Goal: Book appointment/travel/reservation

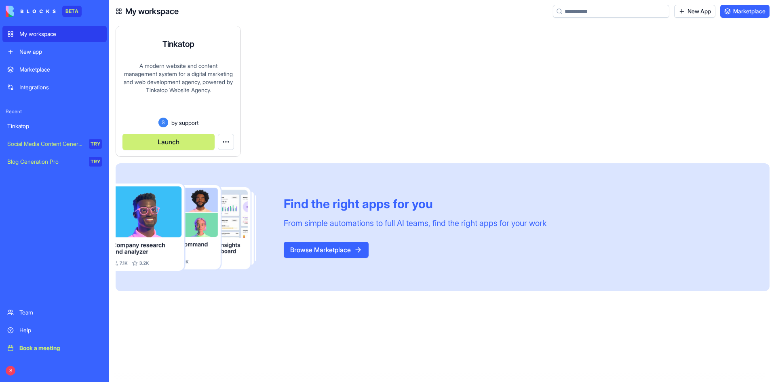
click at [180, 84] on div "A modern website and content management system for a digital marketing and web …" at bounding box center [178, 90] width 112 height 56
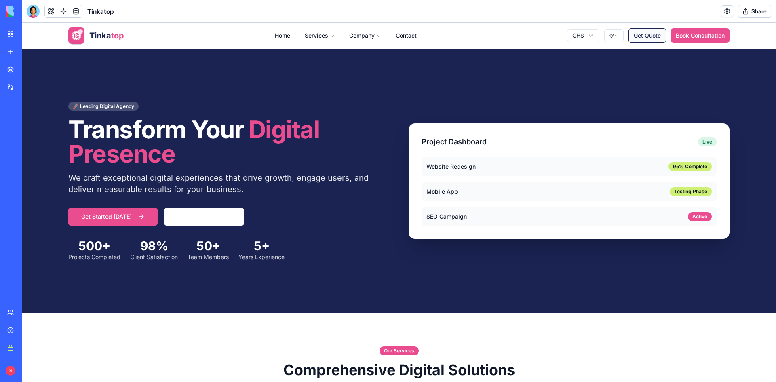
click at [641, 40] on button "Get Quote" at bounding box center [647, 35] width 38 height 15
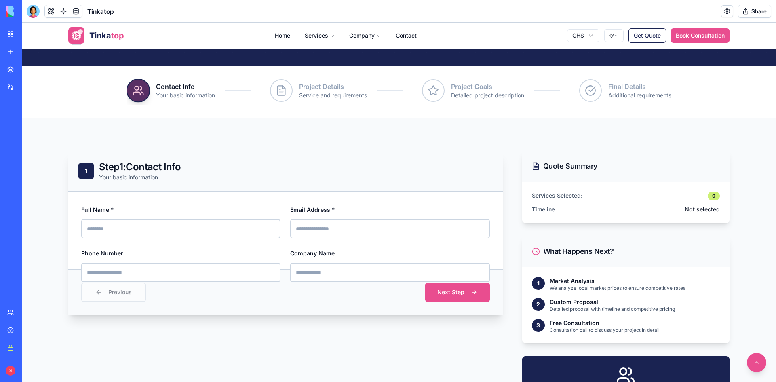
scroll to position [162, 0]
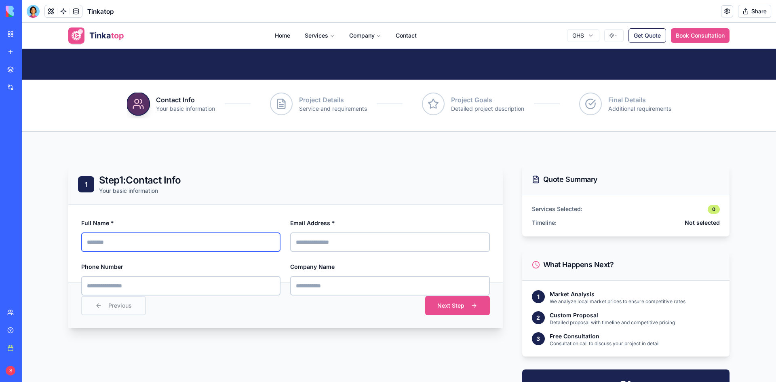
click at [126, 243] on input "Full Name *" at bounding box center [180, 241] width 199 height 19
type input "**********"
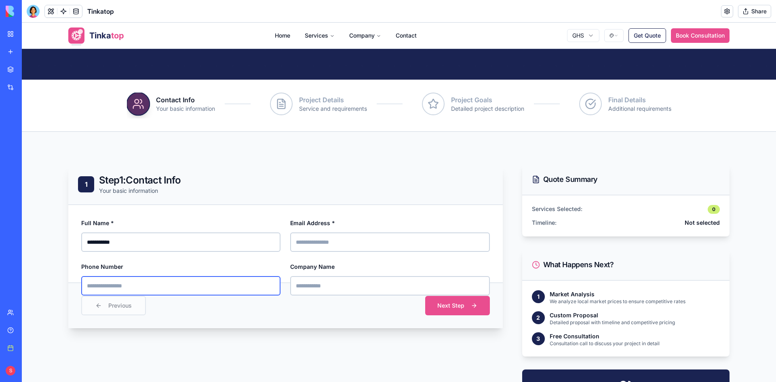
click at [132, 281] on input "Phone Number" at bounding box center [180, 285] width 199 height 19
type input "**********"
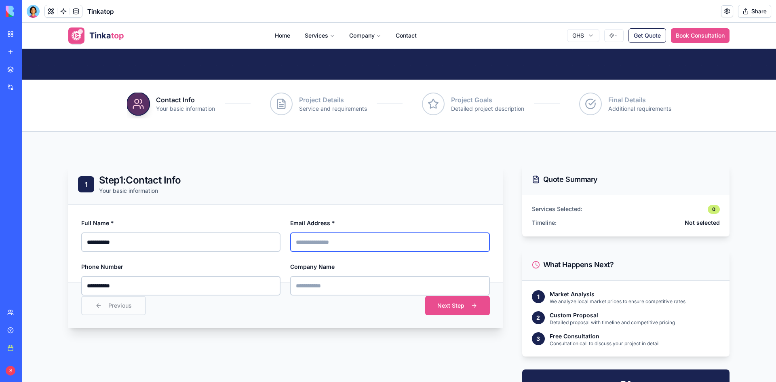
click at [310, 247] on input "Email Address *" at bounding box center [389, 241] width 199 height 19
type input "**********"
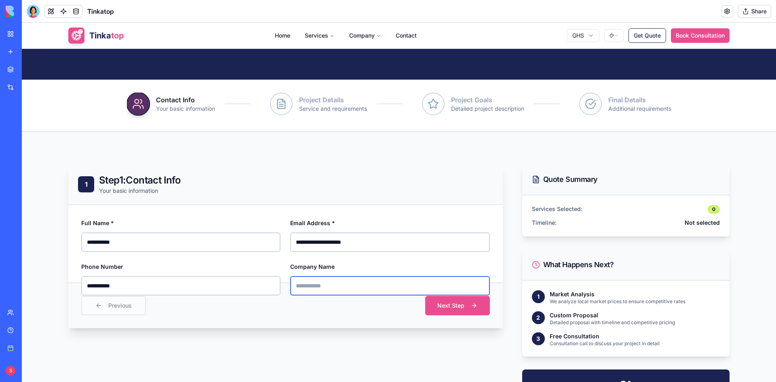
click at [337, 278] on input "Company Name" at bounding box center [389, 285] width 199 height 19
type input "**********"
click at [476, 305] on button "Next Step" at bounding box center [457, 305] width 68 height 20
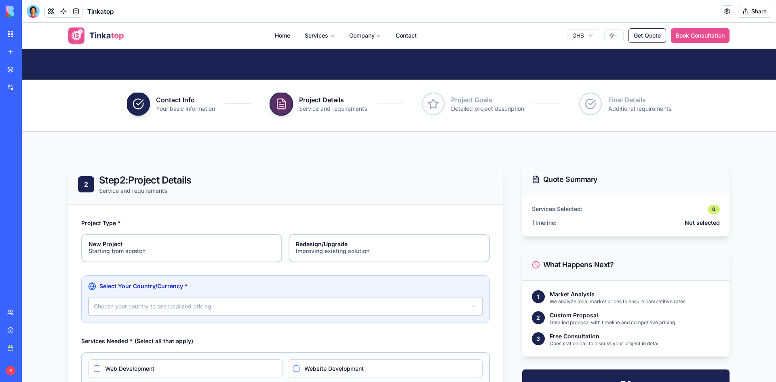
scroll to position [242, 0]
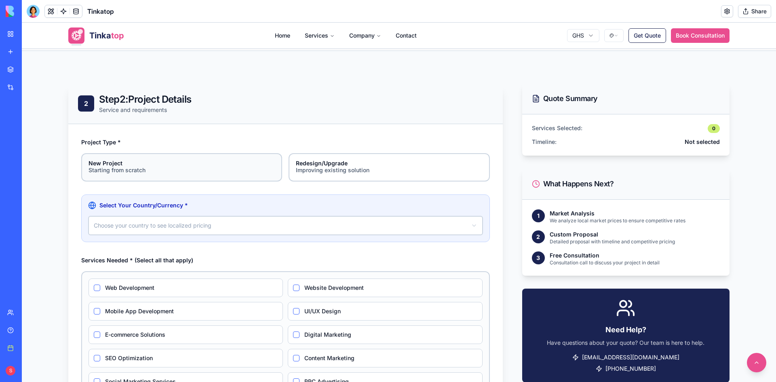
click at [190, 170] on div "Starting from scratch" at bounding box center [181, 170] width 186 height 8
click at [87, 159] on button "New Project Starting from scratch" at bounding box center [84, 156] width 6 height 6
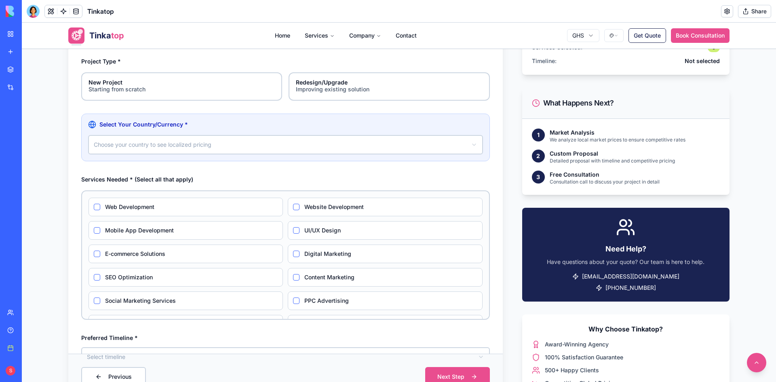
click at [201, 147] on html "**********" at bounding box center [399, 191] width 754 height 984
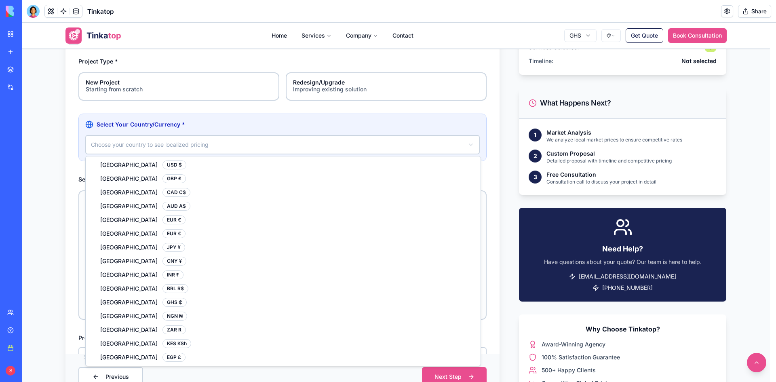
select select "**"
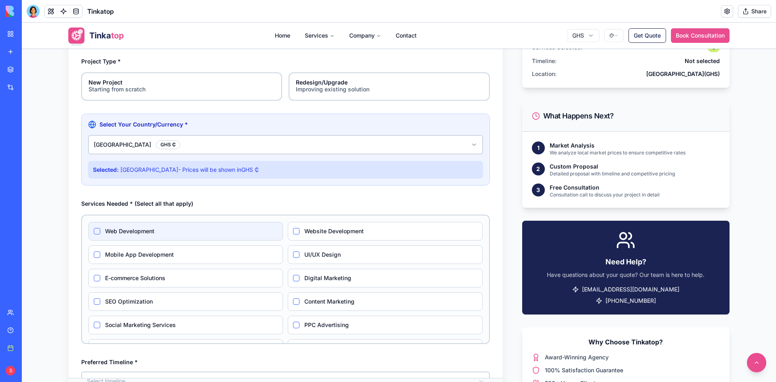
click at [129, 230] on label "Web Development" at bounding box center [191, 231] width 173 height 8
click at [100, 230] on Development "Web Development" at bounding box center [97, 231] width 6 height 6
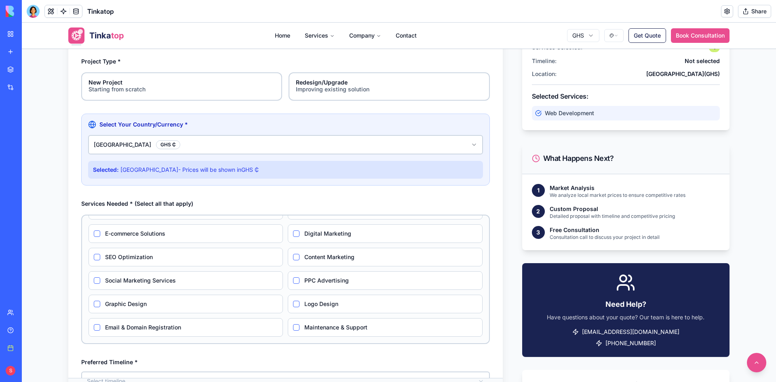
scroll to position [445, 0]
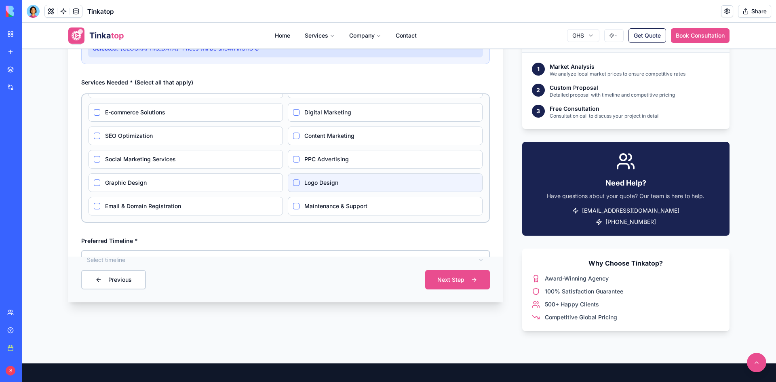
click at [304, 184] on label "Logo Design" at bounding box center [390, 183] width 173 height 8
click at [299, 184] on Design "Logo Design" at bounding box center [296, 182] width 6 height 6
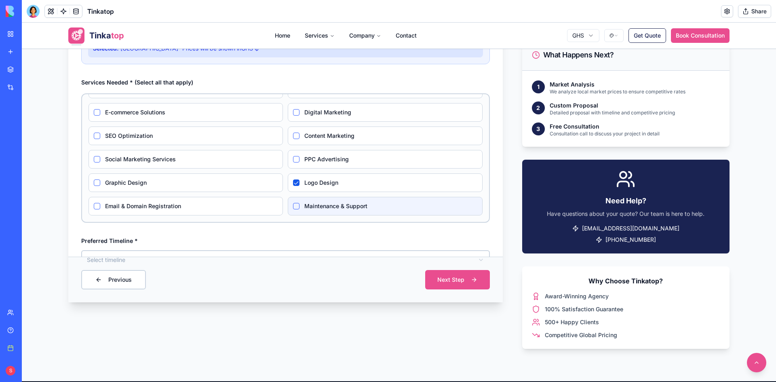
click at [306, 206] on label "Maintenance & Support" at bounding box center [390, 206] width 173 height 8
click at [299, 206] on Support "Maintenance & Support" at bounding box center [296, 206] width 6 height 6
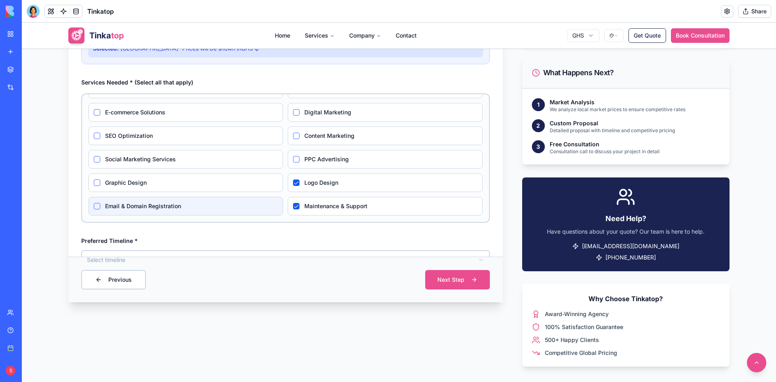
click at [138, 204] on label "Email & Domain Registration" at bounding box center [191, 206] width 173 height 8
click at [100, 204] on Registration "Email & Domain Registration" at bounding box center [97, 206] width 6 height 6
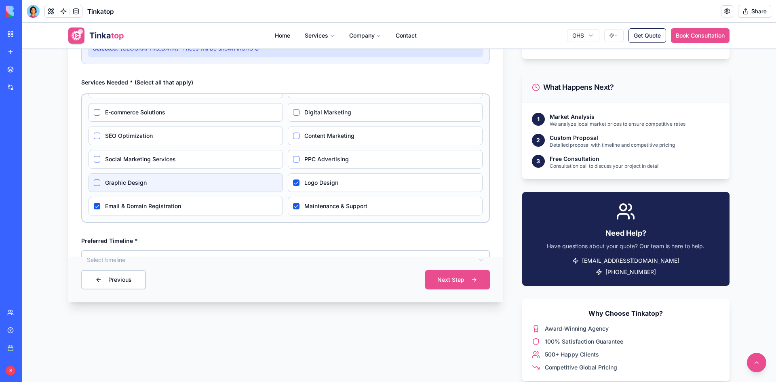
click at [131, 180] on label "Graphic Design" at bounding box center [191, 183] width 173 height 8
click at [100, 180] on Design "Graphic Design" at bounding box center [97, 182] width 6 height 6
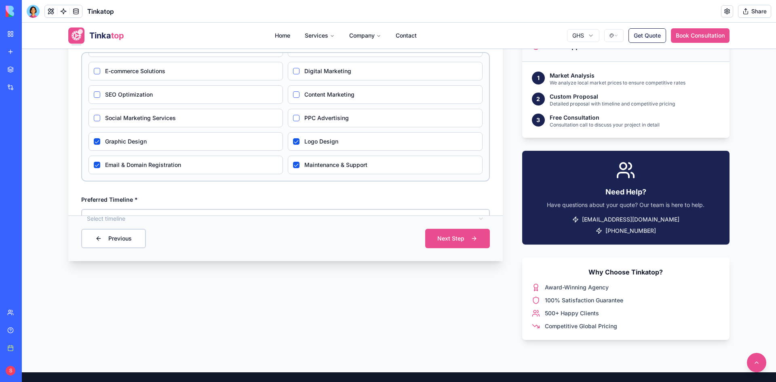
scroll to position [485, 0]
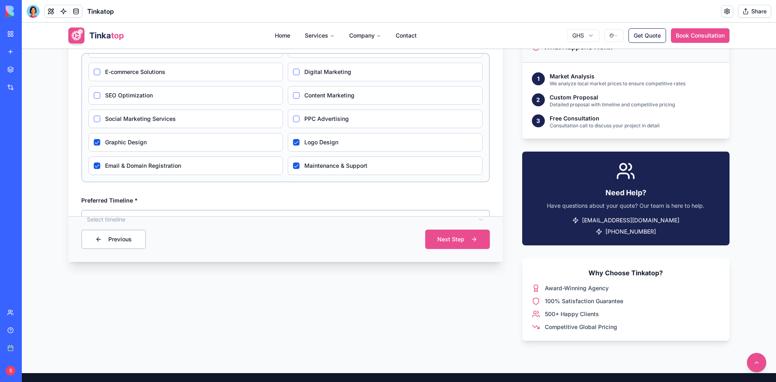
click at [489, 188] on div "**********" at bounding box center [285, 72] width 434 height 380
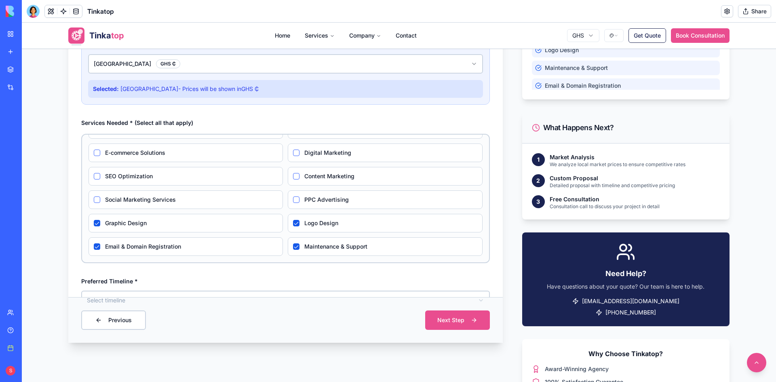
click at [493, 150] on div "**********" at bounding box center [285, 152] width 434 height 380
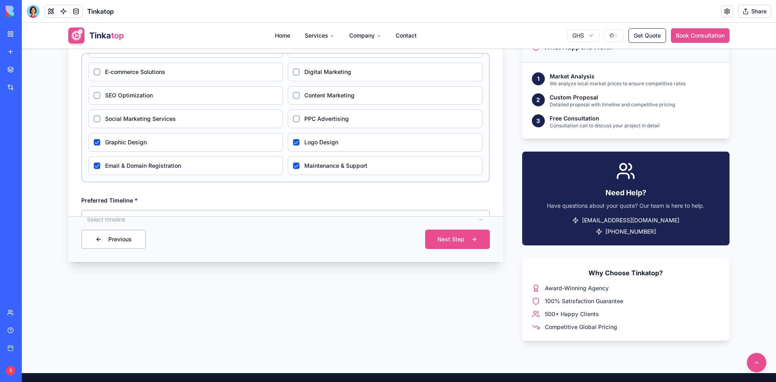
click at [439, 212] on html "**********" at bounding box center [399, 81] width 754 height 1087
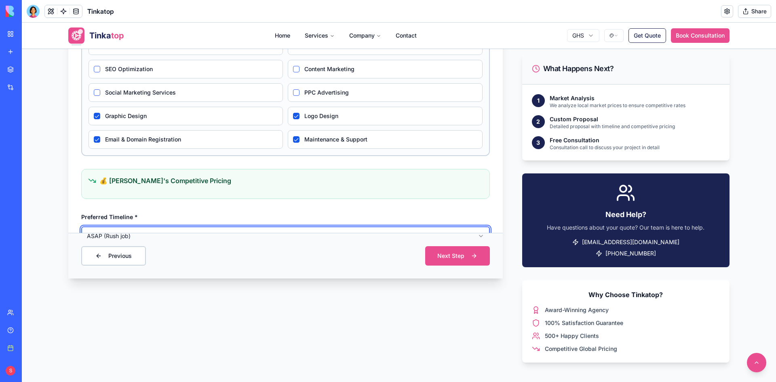
scroll to position [525, 0]
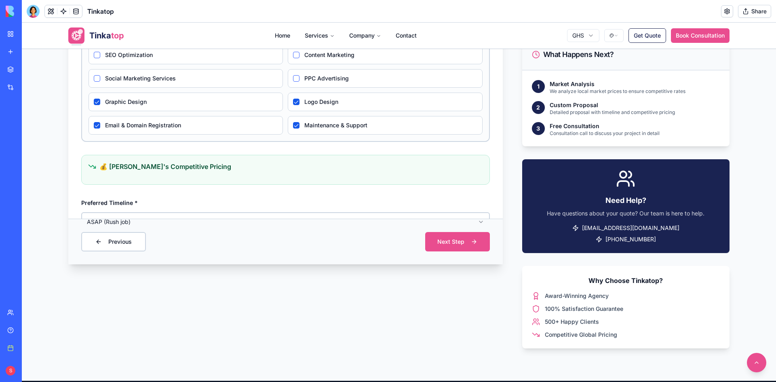
click at [477, 220] on html "**********" at bounding box center [399, 64] width 754 height 1135
click at [469, 246] on button "Next Step" at bounding box center [457, 242] width 68 height 20
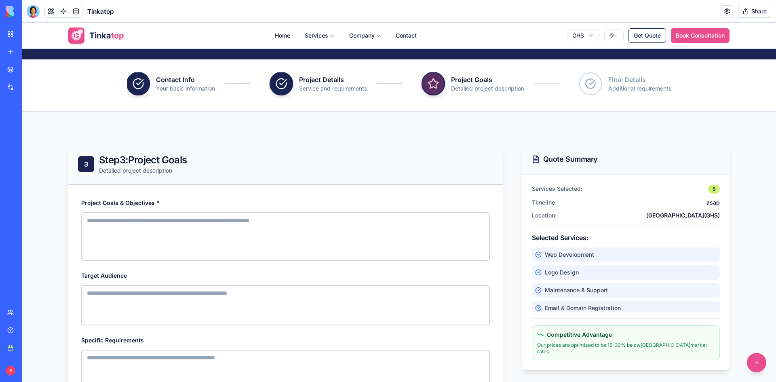
scroll to position [303, 0]
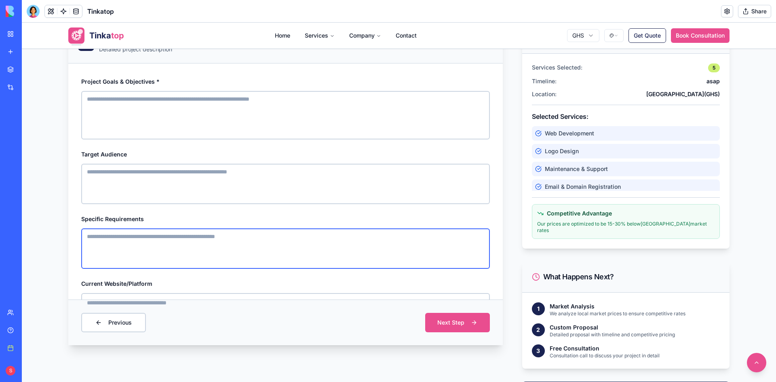
click at [113, 251] on textarea "Specific Requirements" at bounding box center [285, 248] width 409 height 40
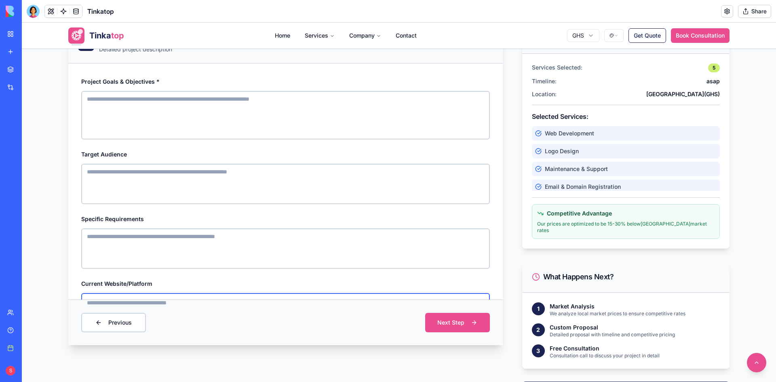
click at [109, 295] on input "Current Website/Platform" at bounding box center [285, 302] width 409 height 19
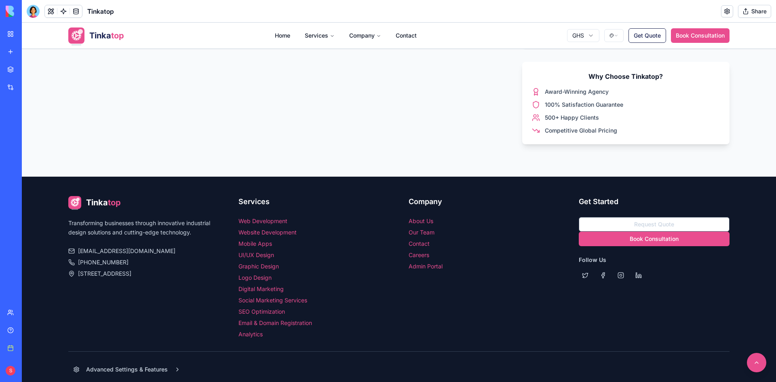
scroll to position [768, 0]
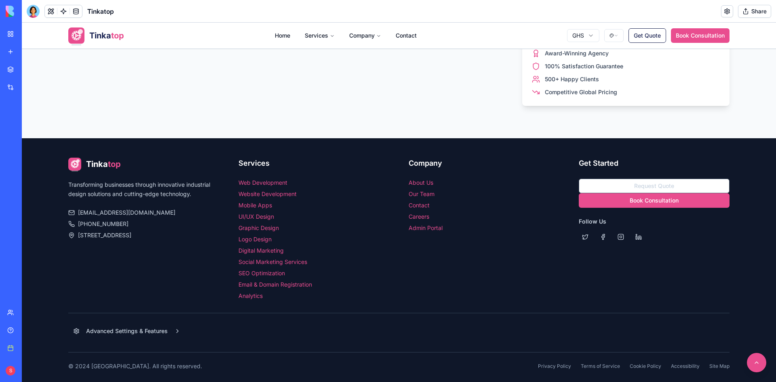
click at [634, 195] on button "Book Consultation" at bounding box center [654, 200] width 151 height 15
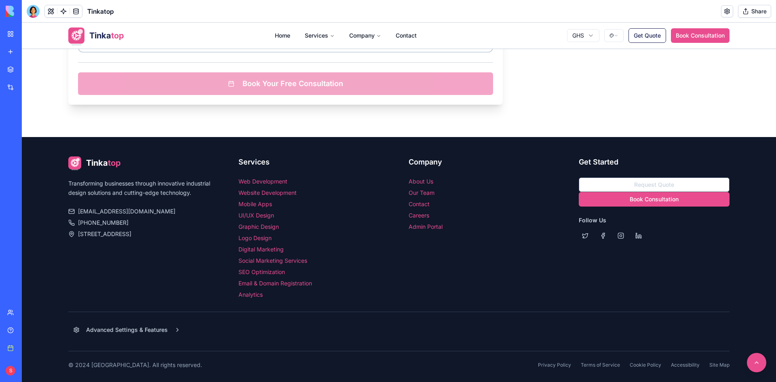
scroll to position [1243, 0]
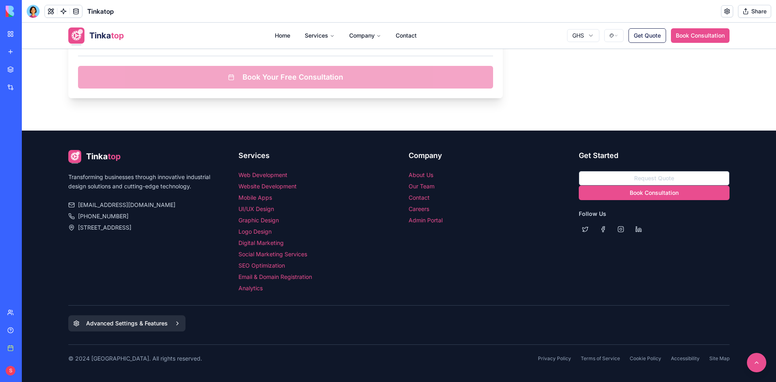
click at [120, 324] on span "Advanced Settings & Features" at bounding box center [127, 323] width 82 height 8
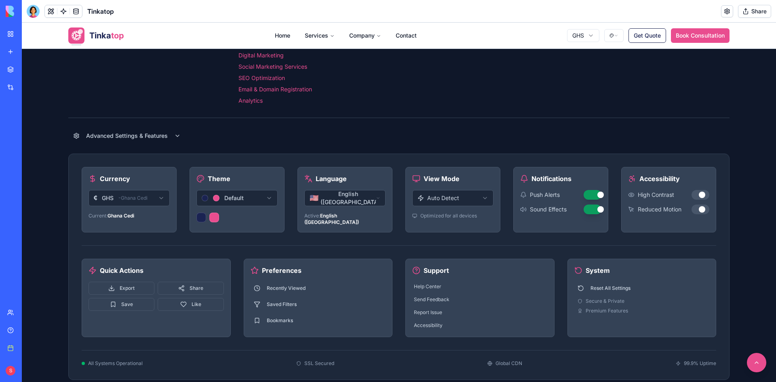
scroll to position [1476, 0]
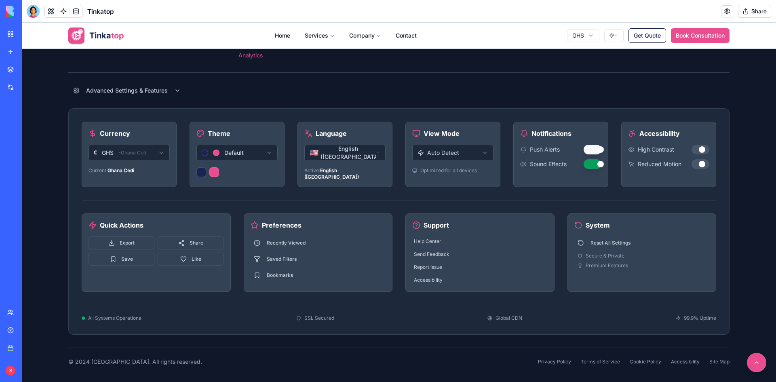
drag, startPoint x: 602, startPoint y: 147, endPoint x: 596, endPoint y: 149, distance: 6.3
click at [596, 149] on div "Notifications Push Alerts Sound Effects" at bounding box center [560, 154] width 95 height 65
drag, startPoint x: 596, startPoint y: 149, endPoint x: 586, endPoint y: 151, distance: 10.2
click at [586, 151] on button at bounding box center [593, 150] width 18 height 10
click at [591, 147] on div at bounding box center [594, 149] width 6 height 6
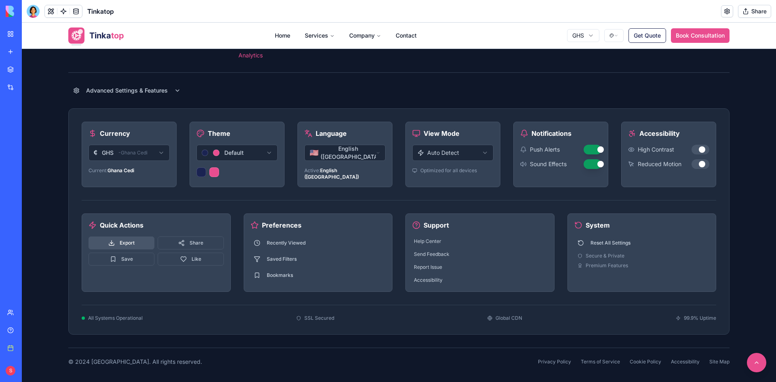
click at [134, 238] on button "Export" at bounding box center [121, 242] width 66 height 13
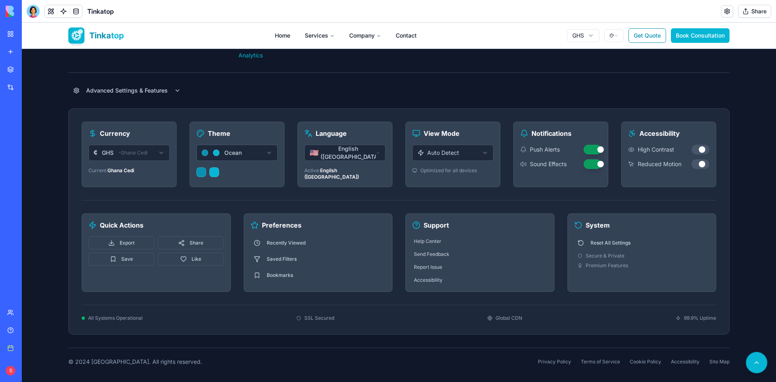
click at [755, 364] on button at bounding box center [756, 362] width 21 height 21
click at [700, 148] on div at bounding box center [702, 149] width 6 height 6
click at [704, 163] on button at bounding box center [700, 164] width 18 height 10
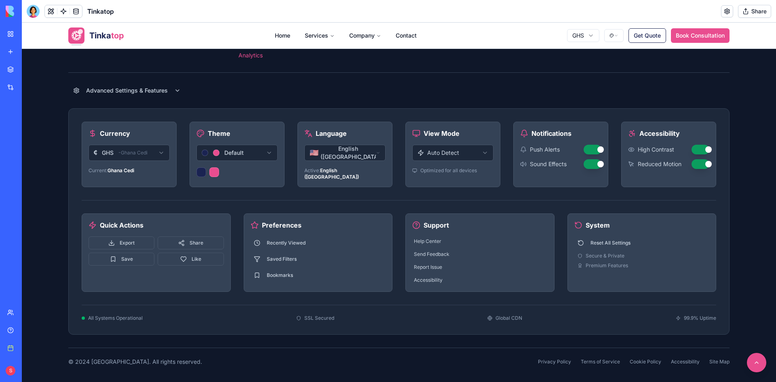
click at [230, 305] on div "All Systems Operational SSL Secured Global CDN 99.9% Uptime" at bounding box center [399, 313] width 634 height 17
click at [710, 29] on button "Book Consultation" at bounding box center [700, 35] width 59 height 15
click at [700, 39] on button "Book Consultation" at bounding box center [700, 35] width 59 height 15
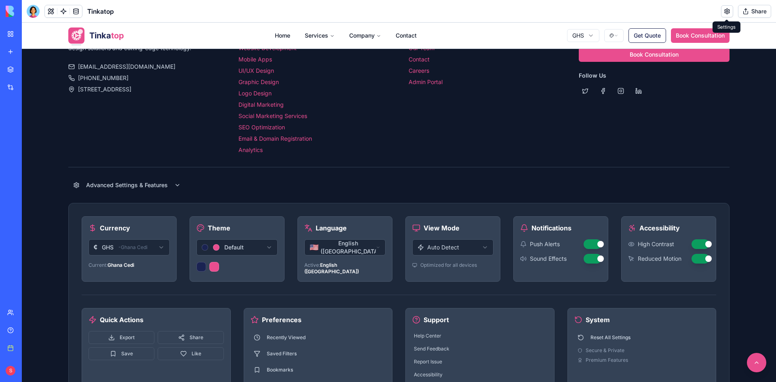
scroll to position [1355, 0]
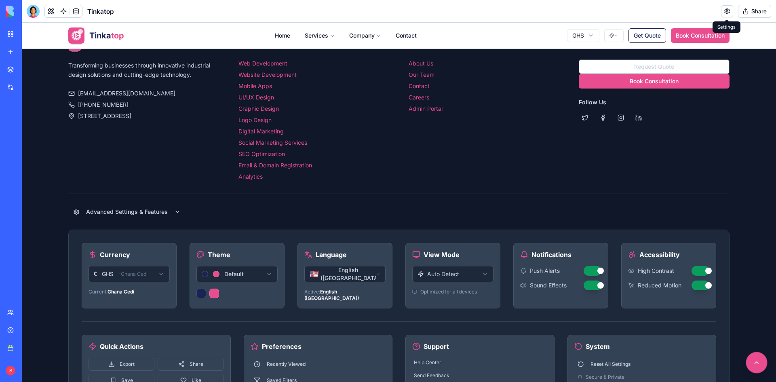
click at [750, 359] on button at bounding box center [756, 362] width 21 height 21
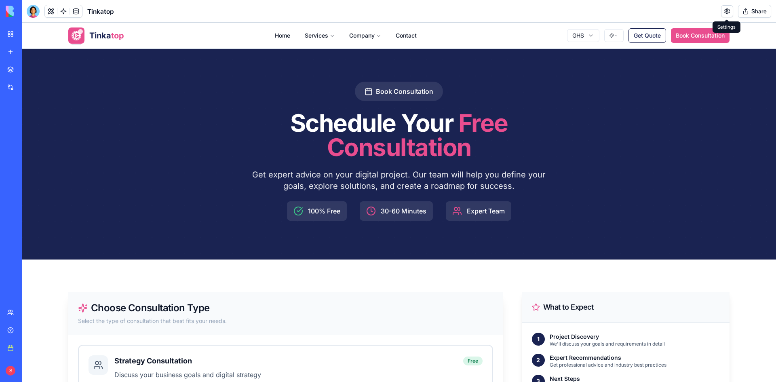
scroll to position [0, 0]
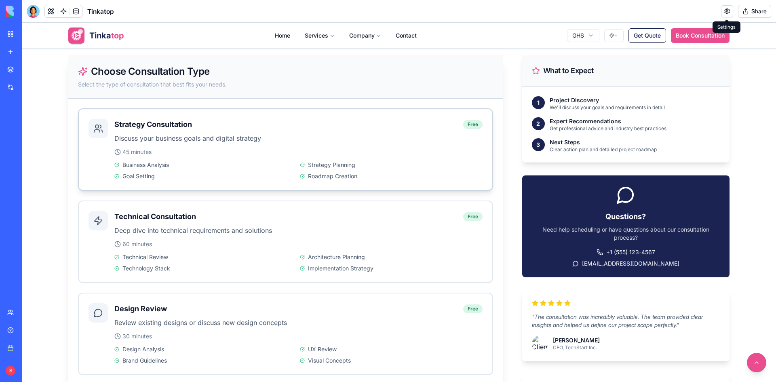
click at [314, 152] on div "45 minutes" at bounding box center [298, 152] width 368 height 8
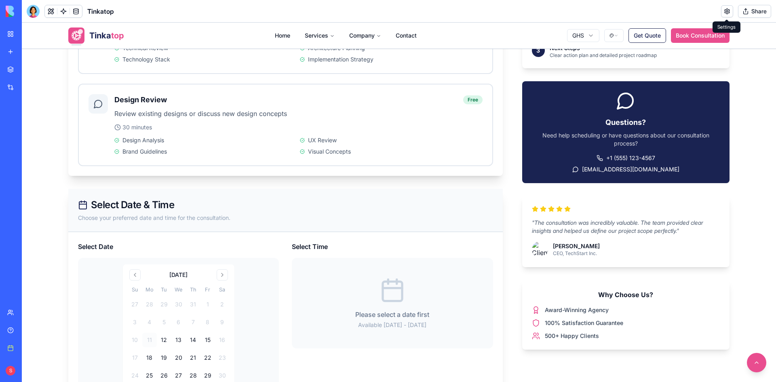
scroll to position [525, 0]
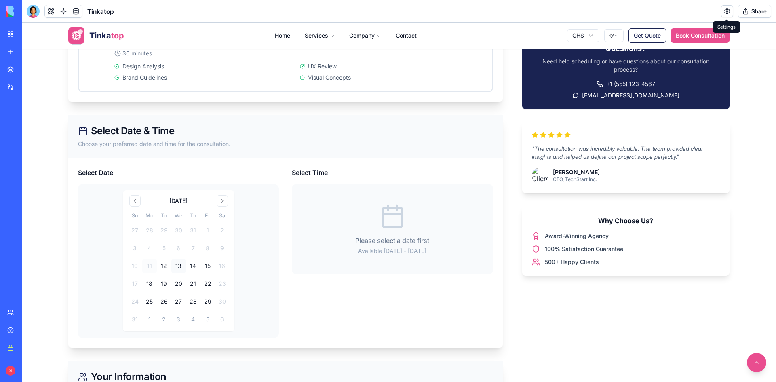
click at [177, 266] on button "13" at bounding box center [178, 266] width 15 height 15
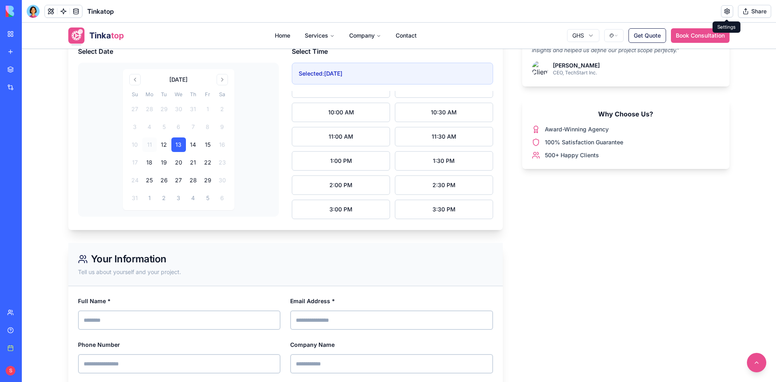
scroll to position [0, 0]
click at [347, 127] on button "10:00 AM" at bounding box center [341, 124] width 98 height 19
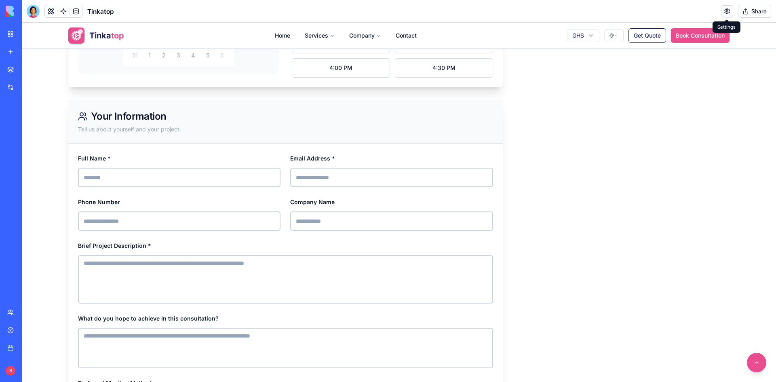
scroll to position [768, 0]
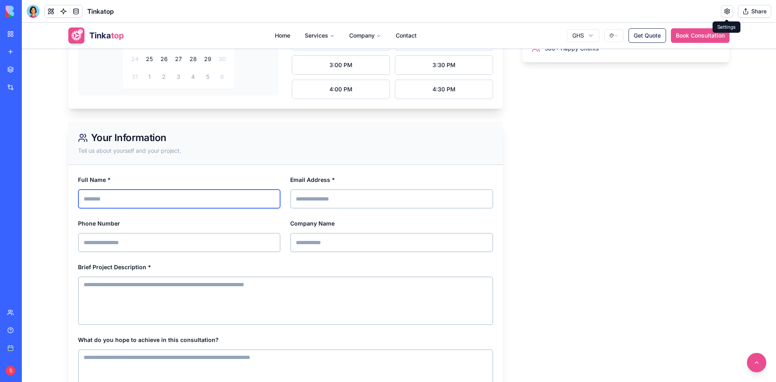
click at [164, 207] on input "Full Name *" at bounding box center [179, 198] width 202 height 19
type input "**********"
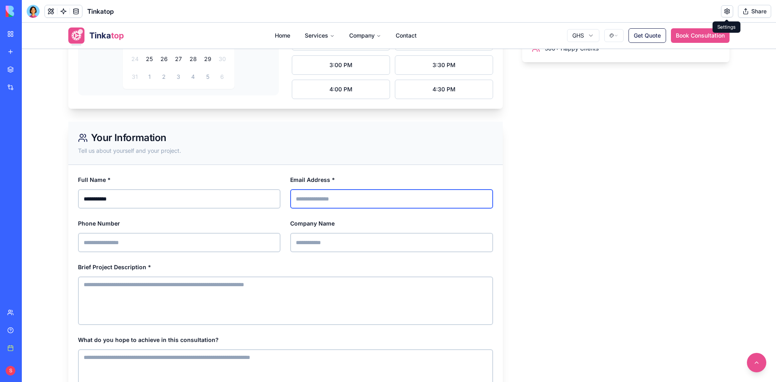
click at [320, 199] on input "Email Address *" at bounding box center [391, 198] width 202 height 19
type input "**********"
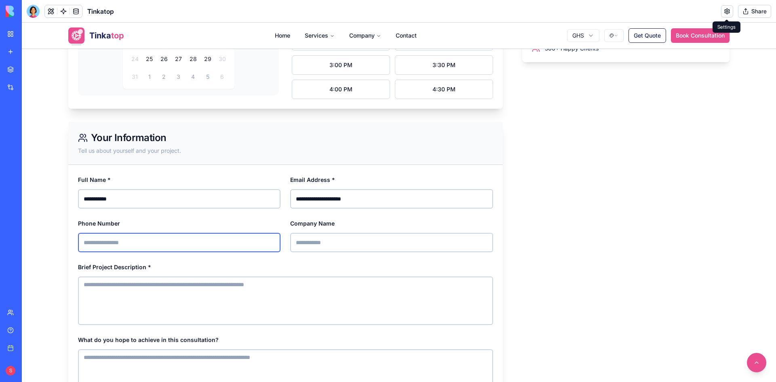
click at [180, 246] on input "Phone Number" at bounding box center [179, 242] width 202 height 19
type input "**********"
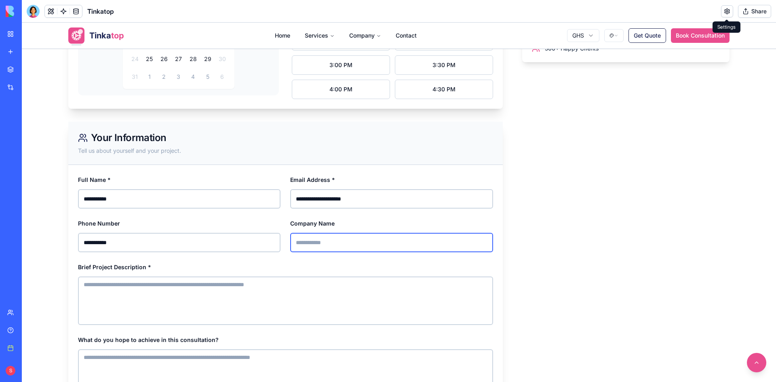
click at [368, 246] on input "Company Name" at bounding box center [391, 242] width 202 height 19
type input "********"
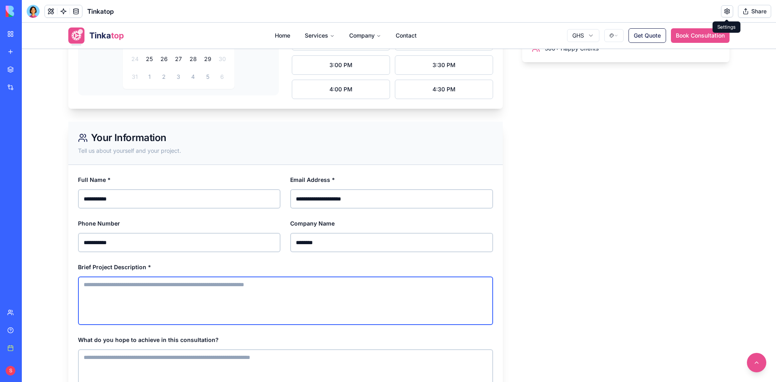
click at [208, 299] on textarea "Brief Project Description *" at bounding box center [285, 300] width 415 height 48
paste textarea "**********"
type textarea "**********"
type textarea "*"
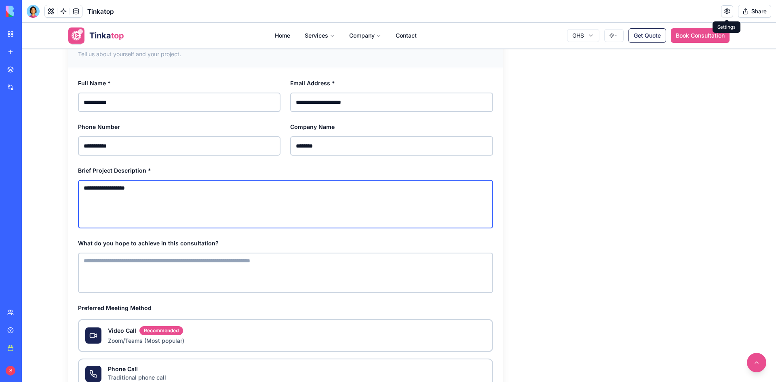
scroll to position [970, 0]
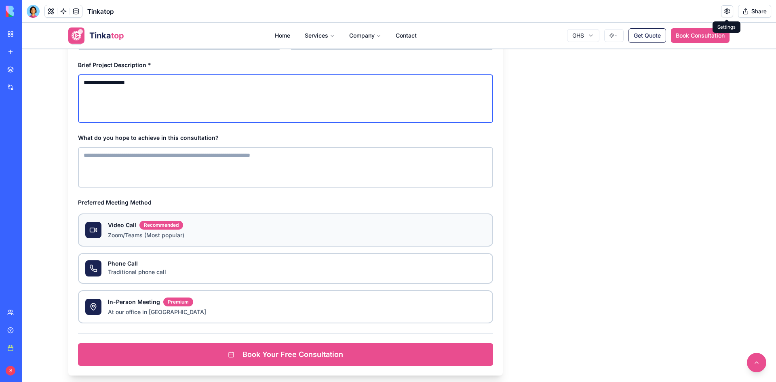
type textarea "**********"
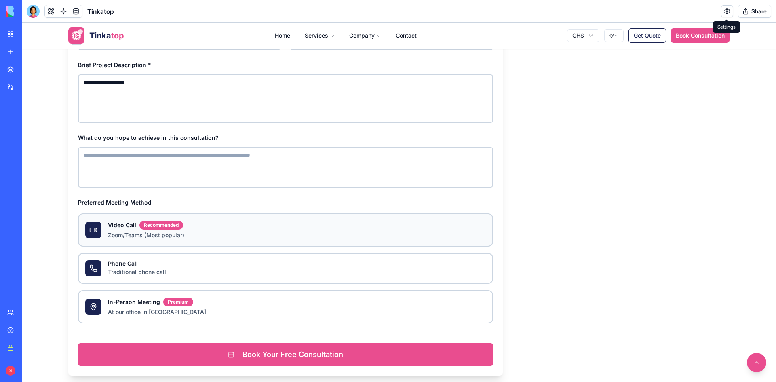
click at [230, 236] on p "Zoom/Teams (Most popular)" at bounding box center [297, 235] width 378 height 8
click at [84, 219] on button "Video Call Recommended Zoom/Teams (Most popular)" at bounding box center [81, 216] width 6 height 6
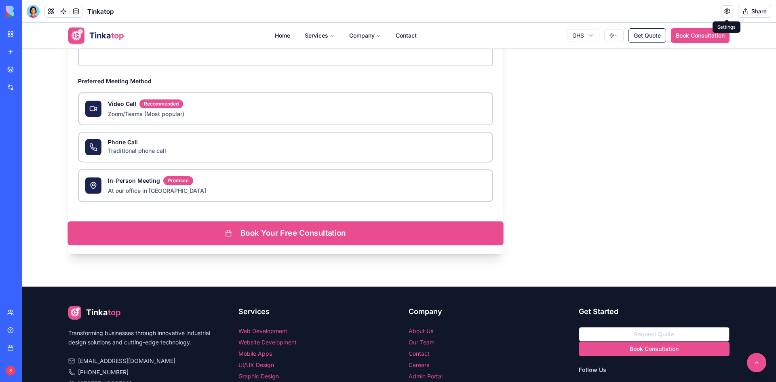
click at [320, 233] on button "Book Your Free Consultation" at bounding box center [285, 233] width 436 height 24
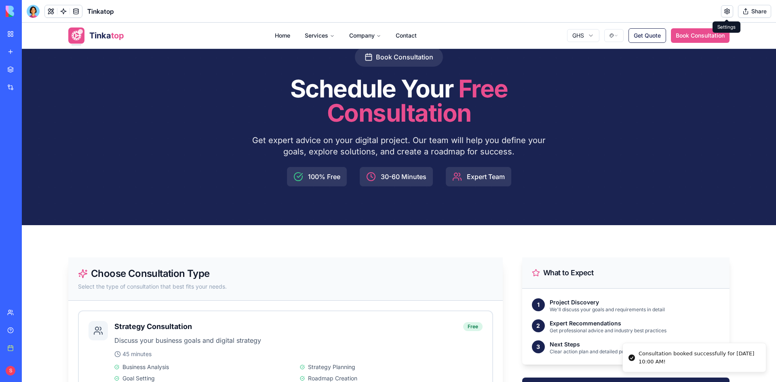
scroll to position [0, 0]
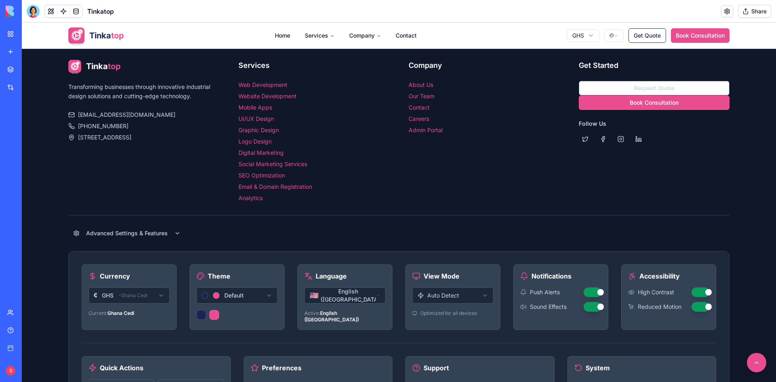
click at [420, 131] on link "Admin Portal" at bounding box center [426, 129] width 34 height 7
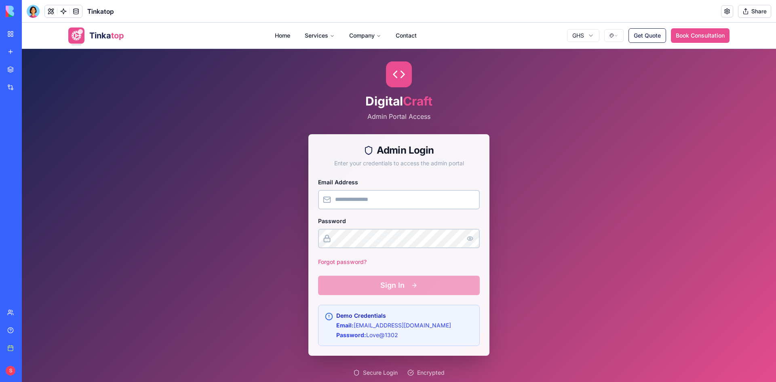
scroll to position [62, 0]
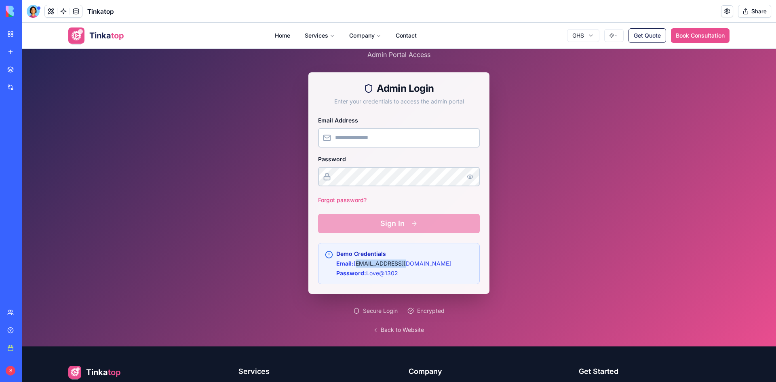
drag, startPoint x: 352, startPoint y: 263, endPoint x: 399, endPoint y: 263, distance: 47.7
click at [399, 263] on p "Email: [EMAIL_ADDRESS][DOMAIN_NAME]" at bounding box center [393, 263] width 115 height 8
drag, startPoint x: 402, startPoint y: 263, endPoint x: 352, endPoint y: 264, distance: 49.7
click at [352, 264] on div "Demo Credentials Email: [EMAIL_ADDRESS][DOMAIN_NAME] Password: Love@1302" at bounding box center [399, 263] width 148 height 27
copy p "[EMAIL_ADDRESS][DOMAIN_NAME]"
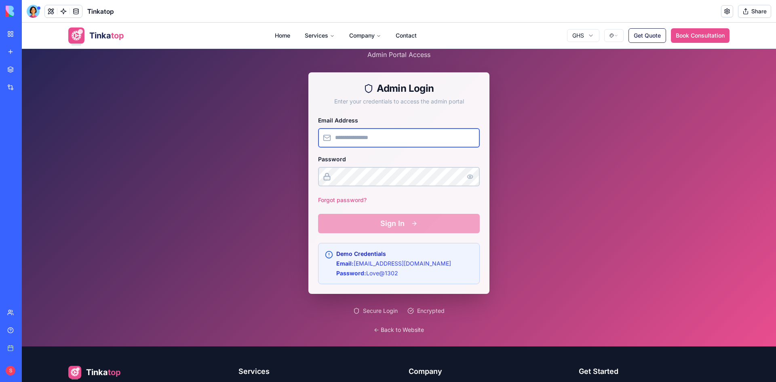
click at [366, 136] on input "Email Address" at bounding box center [399, 137] width 162 height 19
paste input "**********"
type input "**********"
click at [389, 223] on form "Email Address Password Forgot password? Sign In" at bounding box center [399, 174] width 162 height 118
click at [373, 139] on input "Email Address" at bounding box center [399, 137] width 162 height 19
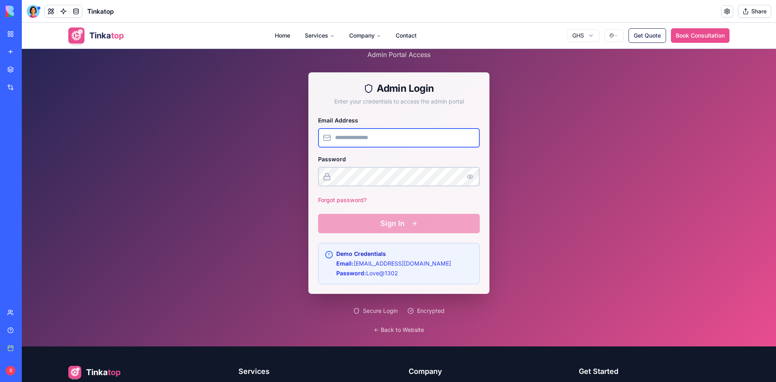
paste input "**********"
type input "**********"
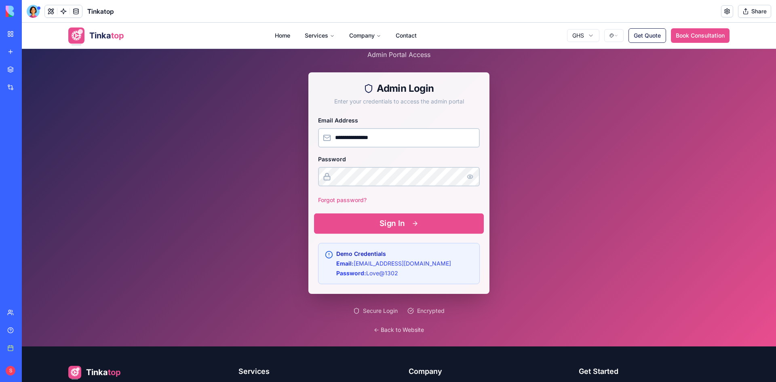
click at [379, 222] on button "Sign In" at bounding box center [399, 223] width 170 height 20
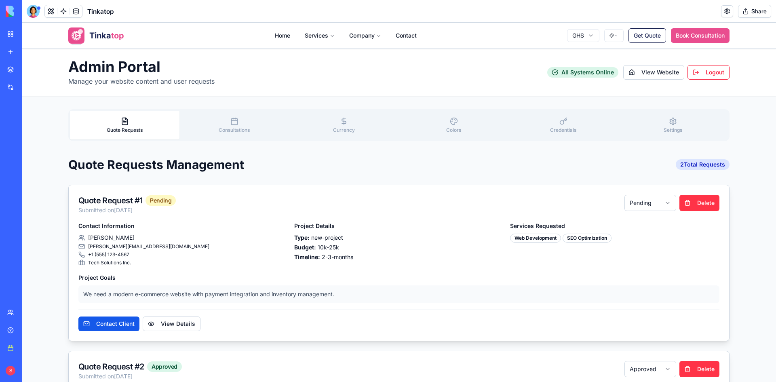
click at [240, 125] on button "Consultations" at bounding box center [234, 125] width 110 height 29
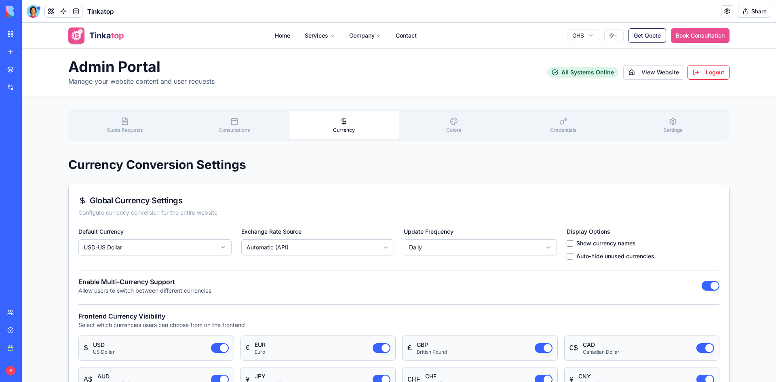
click at [330, 116] on button "Currency" at bounding box center [344, 125] width 110 height 29
click at [463, 117] on button "Colors" at bounding box center [454, 125] width 110 height 29
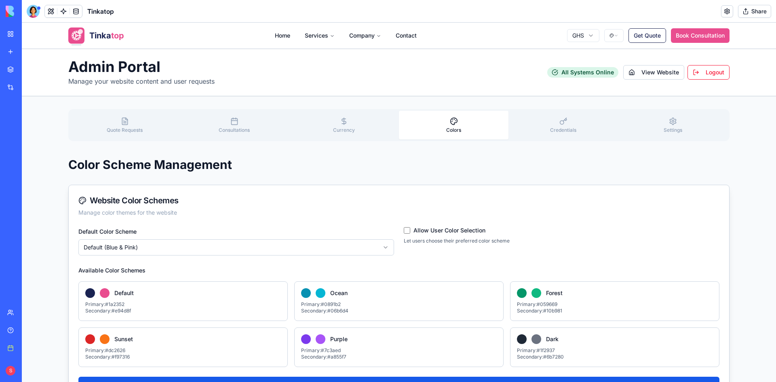
click at [574, 121] on button "Credentials" at bounding box center [563, 125] width 110 height 29
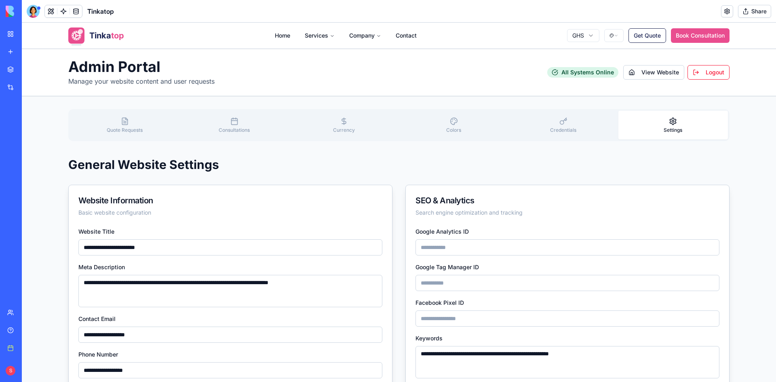
click at [664, 121] on button "Settings" at bounding box center [673, 125] width 110 height 29
drag, startPoint x: 467, startPoint y: 122, endPoint x: 537, endPoint y: 122, distance: 69.9
click at [466, 122] on button "Colors" at bounding box center [454, 125] width 110 height 29
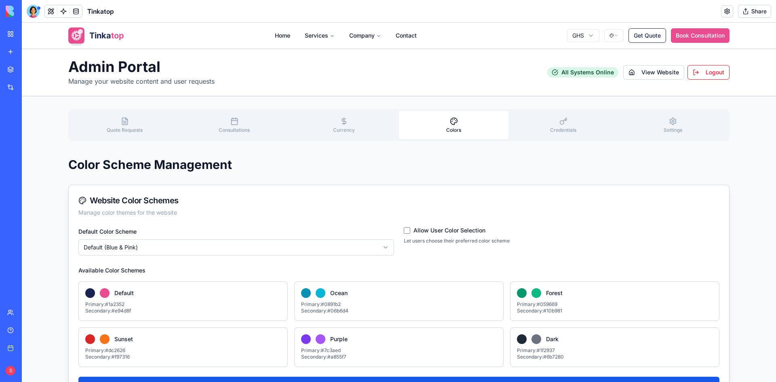
click at [106, 125] on button "Quote Requests" at bounding box center [125, 125] width 110 height 29
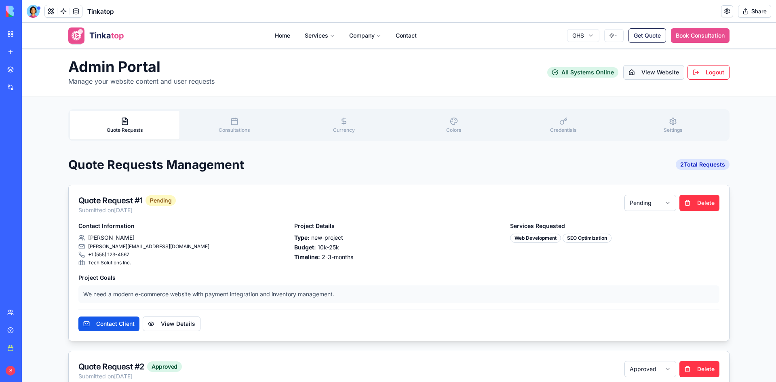
click at [646, 73] on span "View Website" at bounding box center [660, 72] width 38 height 8
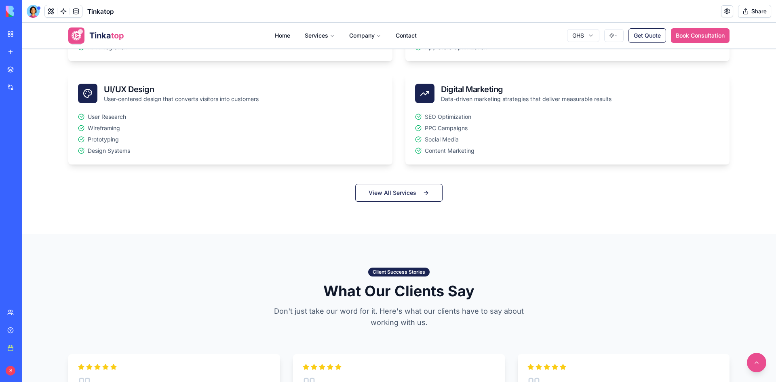
scroll to position [560, 0]
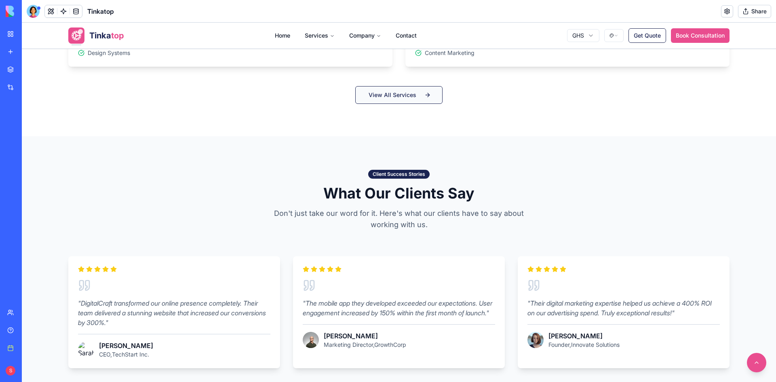
click at [425, 91] on button "View All Services" at bounding box center [398, 95] width 87 height 18
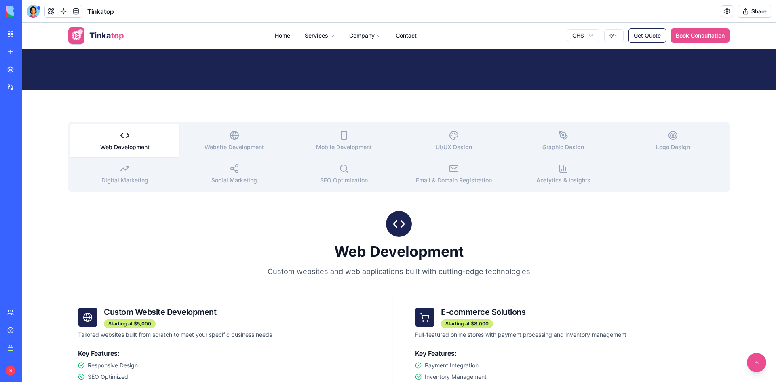
scroll to position [196, 0]
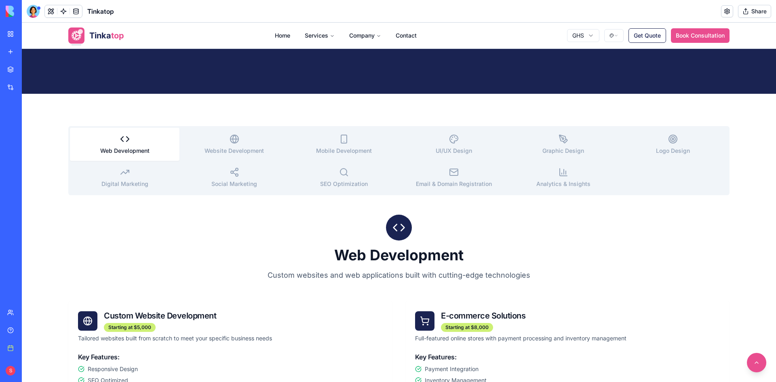
click at [255, 139] on button "Website Development" at bounding box center [234, 144] width 110 height 33
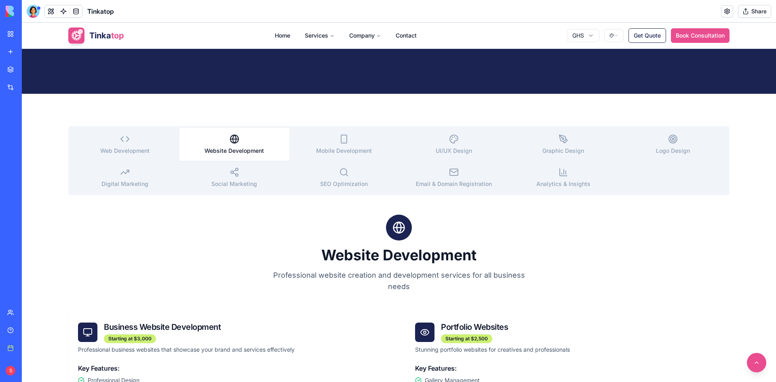
click at [367, 141] on button "Mobile Development" at bounding box center [344, 144] width 110 height 33
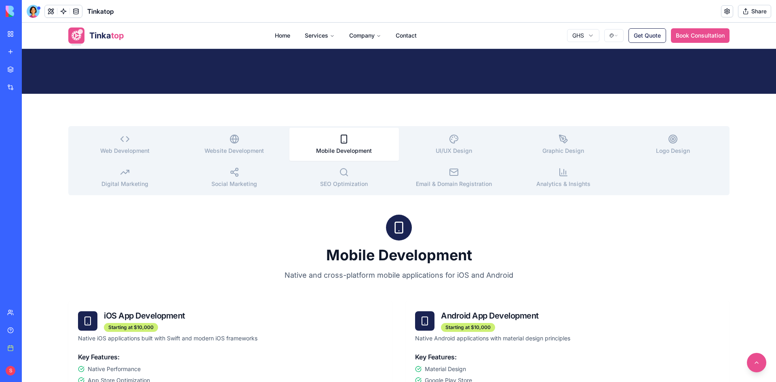
click at [453, 143] on icon "button" at bounding box center [454, 139] width 10 height 10
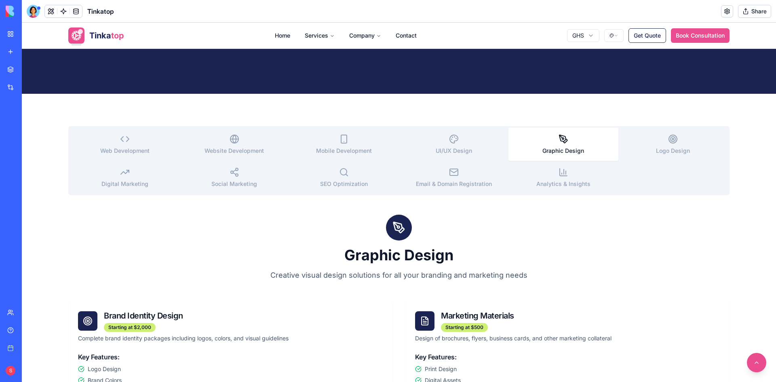
click at [578, 136] on button "Graphic Design" at bounding box center [563, 144] width 110 height 33
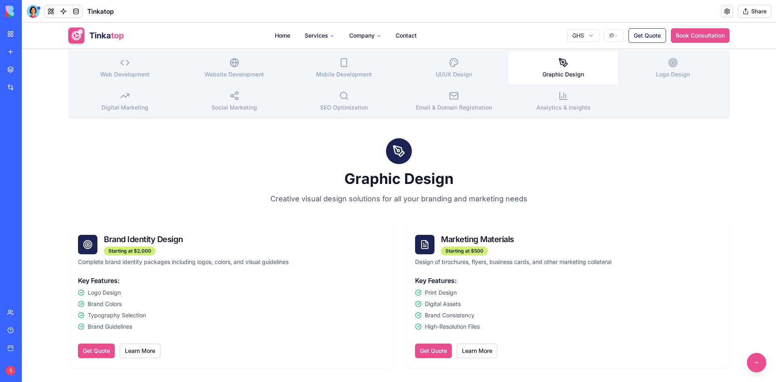
scroll to position [116, 0]
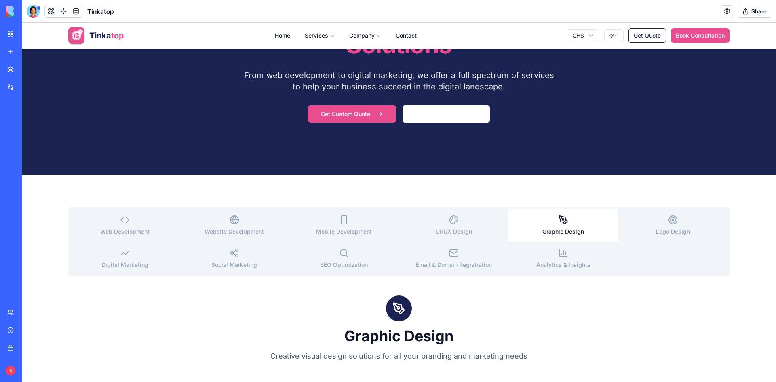
click at [659, 222] on button "Logo Design" at bounding box center [673, 225] width 110 height 33
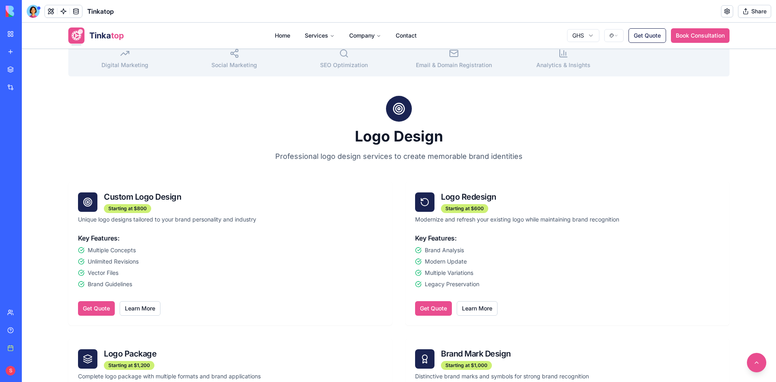
scroll to position [318, 0]
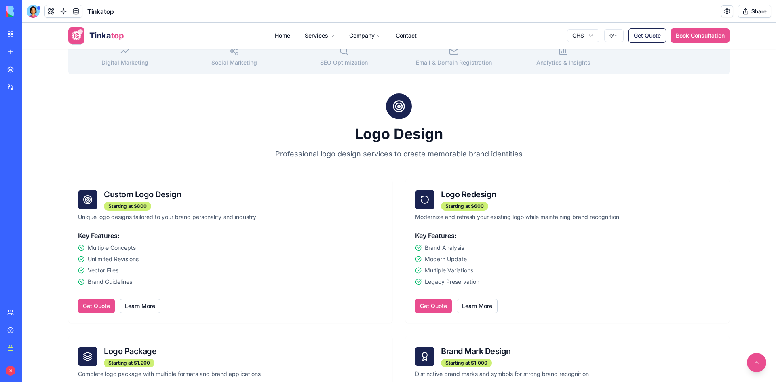
click at [130, 72] on div "Web Development Website Development Mobile Development UI/UX Design Graphic Des…" at bounding box center [398, 39] width 661 height 69
click at [130, 68] on button "Digital Marketing" at bounding box center [125, 56] width 110 height 33
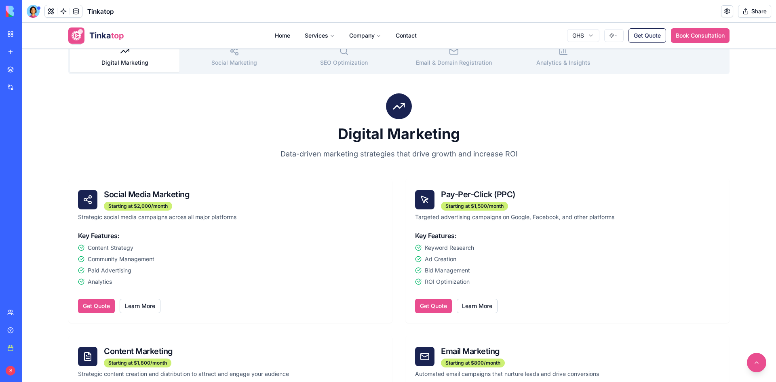
click at [254, 64] on span "Social Marketing" at bounding box center [234, 62] width 46 height 7
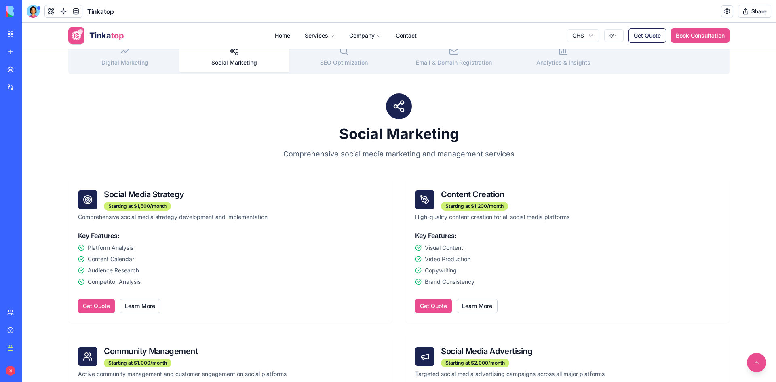
click at [361, 67] on button "SEO Optimization" at bounding box center [344, 56] width 110 height 33
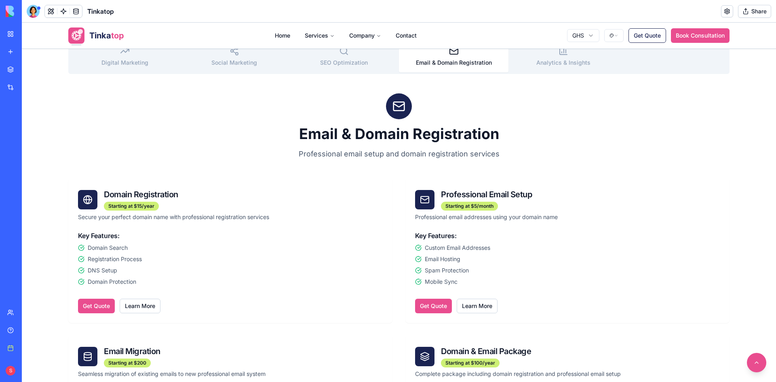
click at [455, 63] on span "Email & Domain Registration" at bounding box center [454, 62] width 76 height 7
drag, startPoint x: 550, startPoint y: 61, endPoint x: 550, endPoint y: 70, distance: 9.3
click at [550, 62] on span "Analytics & Insights" at bounding box center [563, 62] width 54 height 7
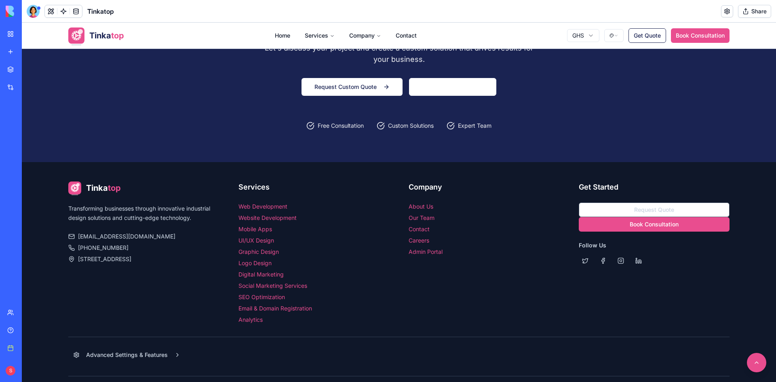
scroll to position [1155, 0]
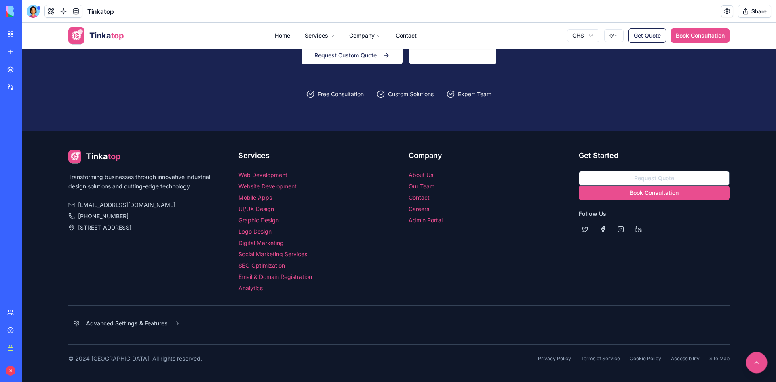
click at [748, 364] on button at bounding box center [756, 362] width 21 height 21
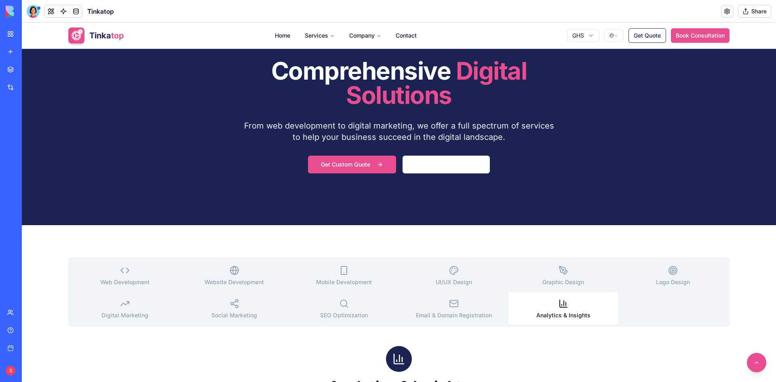
scroll to position [0, 0]
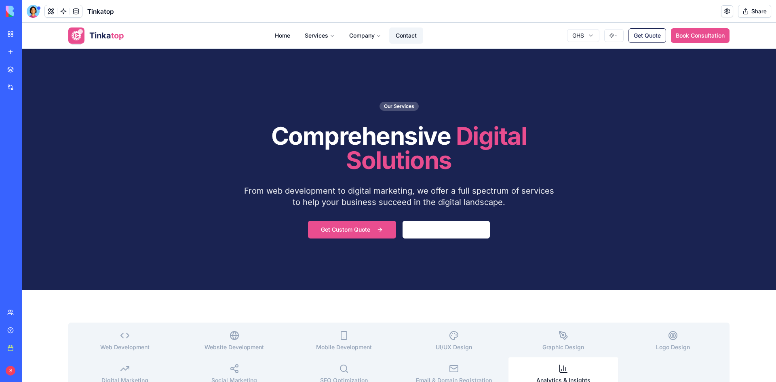
click at [409, 38] on link "Contact" at bounding box center [406, 35] width 34 height 16
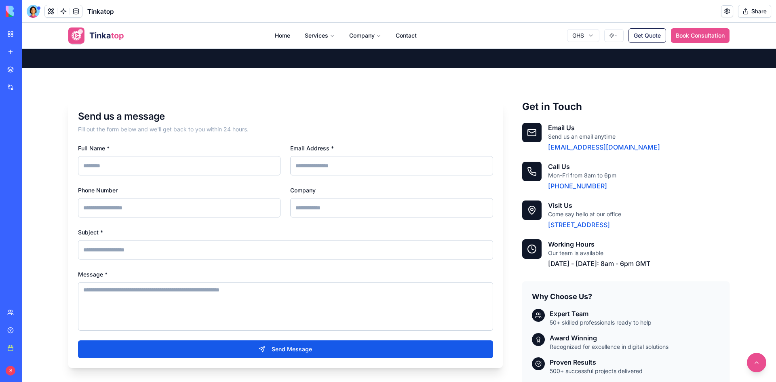
scroll to position [121, 0]
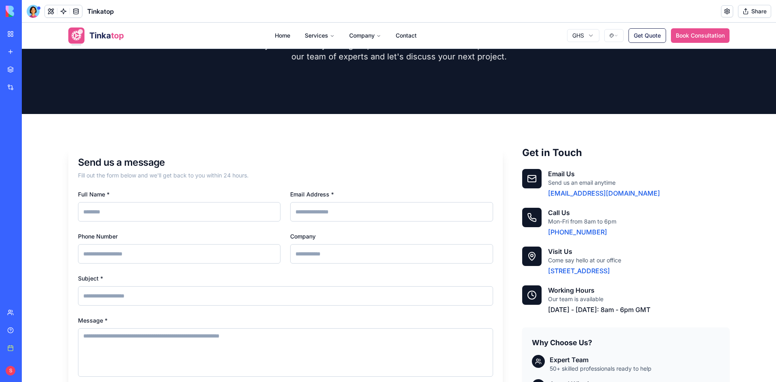
click at [193, 213] on input "Full Name *" at bounding box center [179, 211] width 202 height 19
type input "**********"
click at [331, 221] on form "**********" at bounding box center [285, 296] width 415 height 215
click at [339, 213] on input "Email Address *" at bounding box center [391, 211] width 202 height 19
type input "**********"
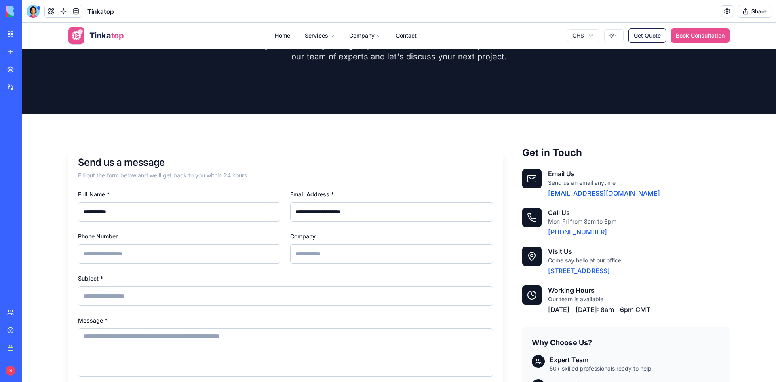
click at [191, 249] on input "Phone Number" at bounding box center [179, 253] width 202 height 19
type input "**********"
click at [352, 254] on input "Company" at bounding box center [391, 253] width 202 height 19
type input "********"
click at [190, 292] on input "Subject *" at bounding box center [285, 295] width 415 height 19
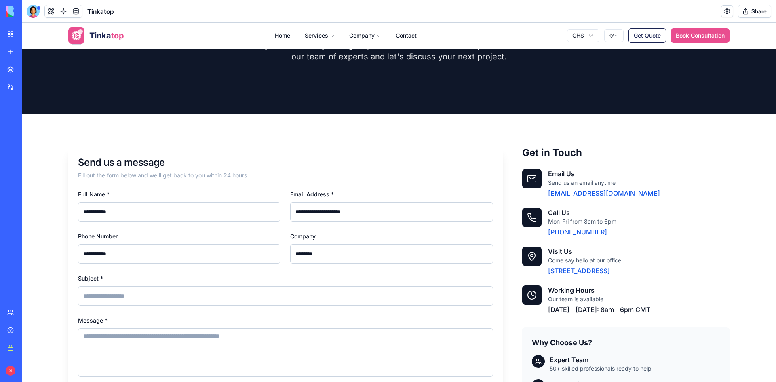
type input "**********"
click at [133, 351] on textarea "Message *" at bounding box center [285, 352] width 415 height 48
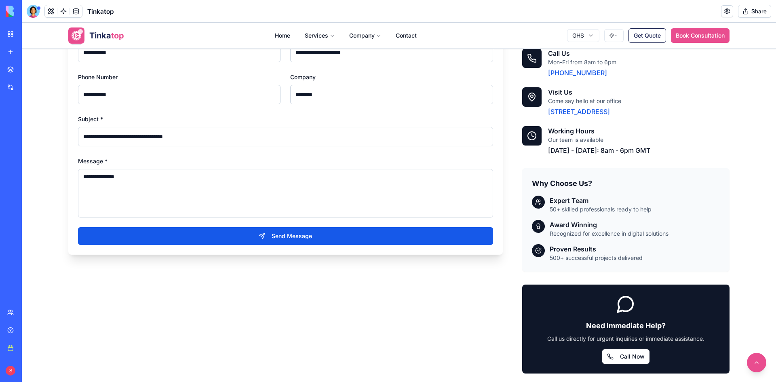
scroll to position [283, 0]
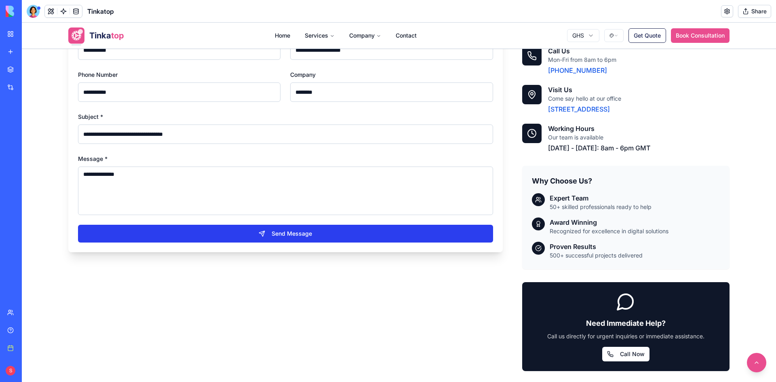
type textarea "**********"
click at [312, 236] on button "Send Message" at bounding box center [285, 234] width 415 height 18
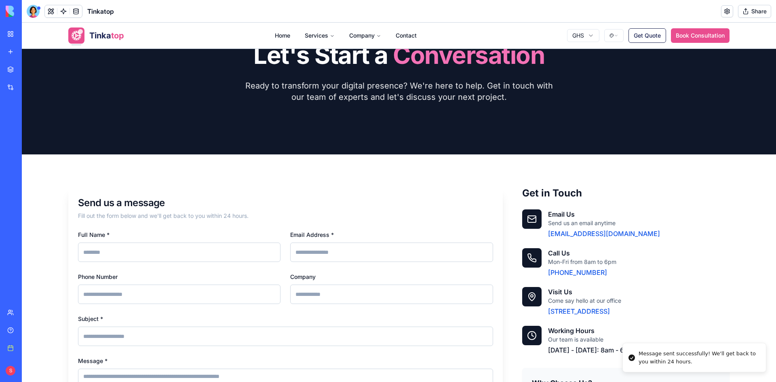
scroll to position [0, 0]
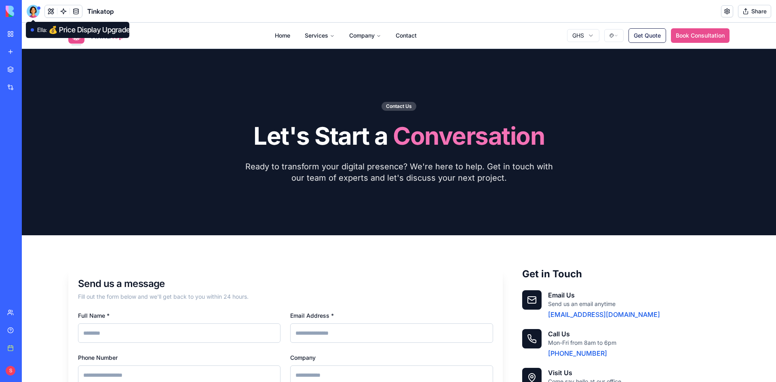
click at [34, 10] on div at bounding box center [33, 11] width 13 height 13
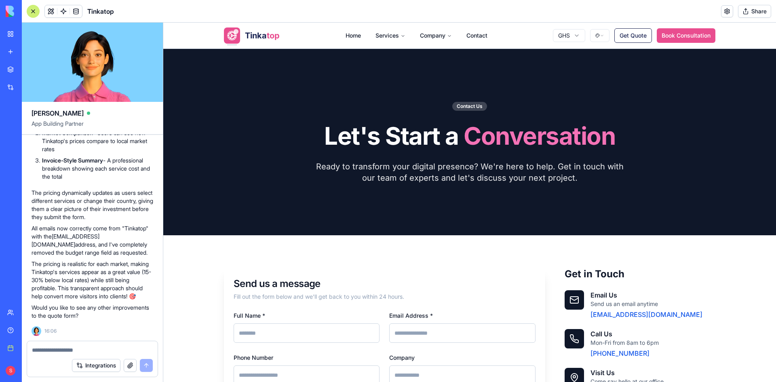
scroll to position [12237, 0]
click at [626, 36] on button "Get Quote" at bounding box center [633, 35] width 38 height 15
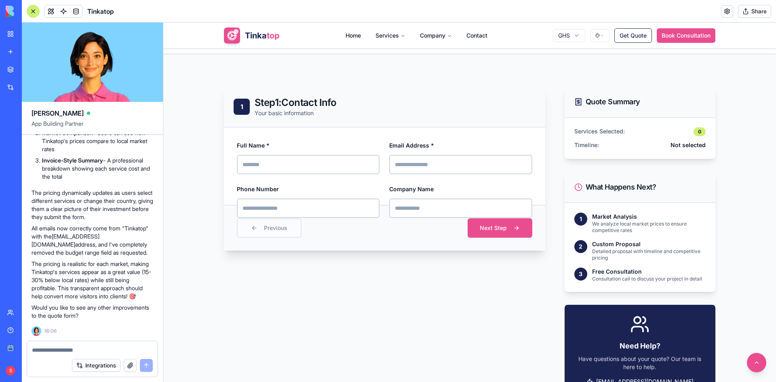
scroll to position [202, 0]
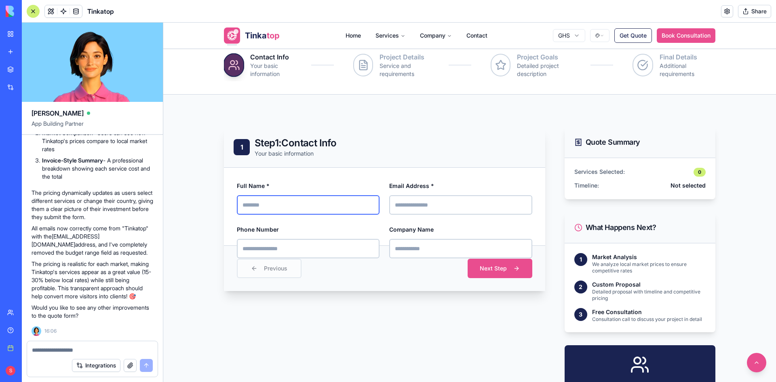
click at [300, 204] on input "Full Name *" at bounding box center [308, 204] width 143 height 19
type input "**********"
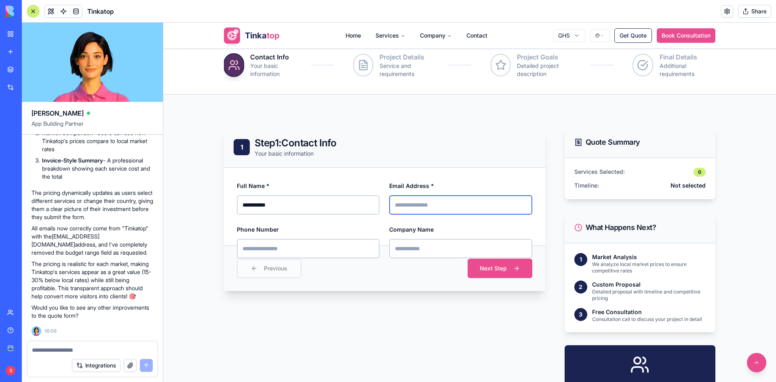
click at [411, 196] on input "Email Address *" at bounding box center [460, 204] width 143 height 19
type input "**********"
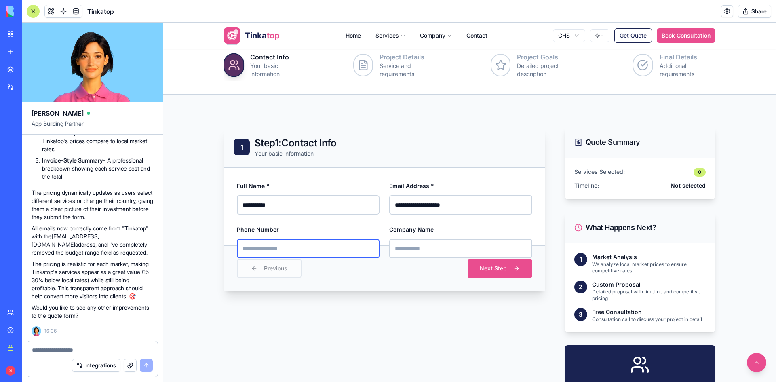
click at [270, 244] on input "Phone Number" at bounding box center [308, 248] width 143 height 19
type input "**********"
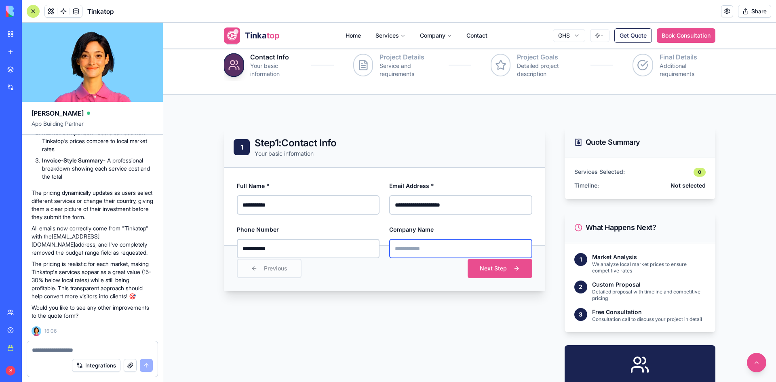
click at [414, 242] on input "Company Name" at bounding box center [460, 248] width 143 height 19
type input "********"
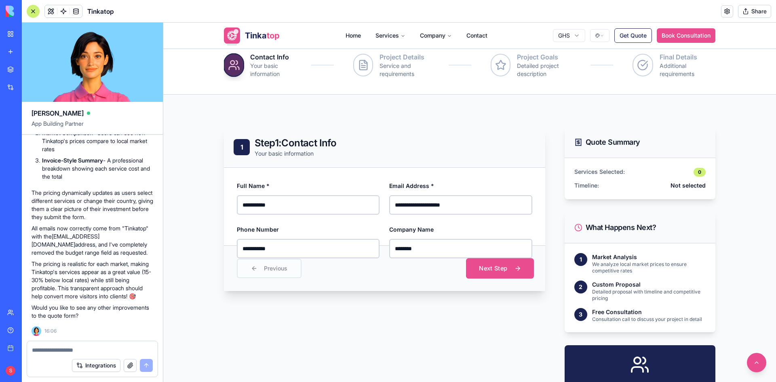
click at [485, 272] on button "Next Step" at bounding box center [500, 268] width 68 height 20
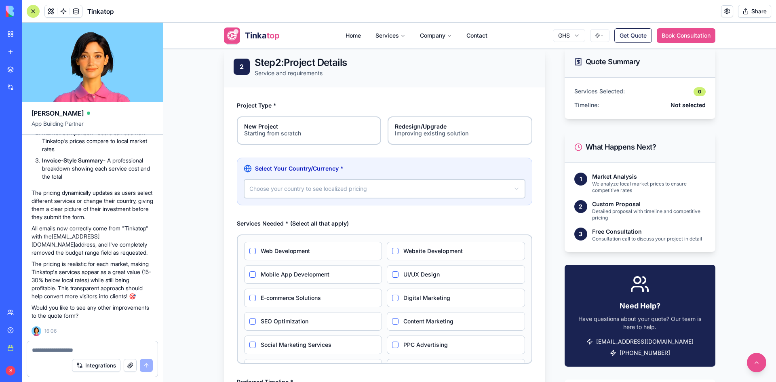
scroll to position [283, 0]
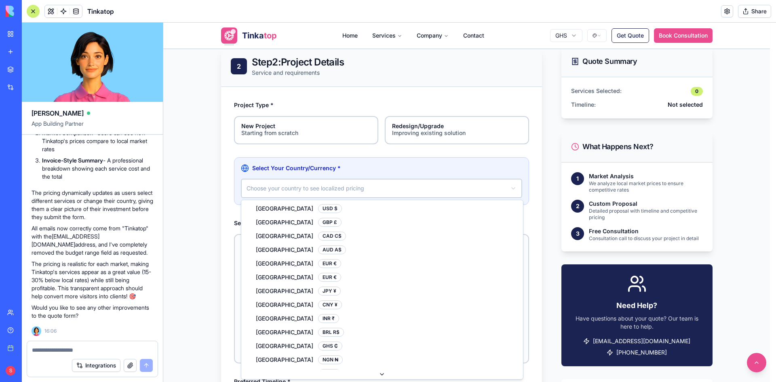
click at [377, 188] on html "**********" at bounding box center [469, 242] width 613 height 1005
select select "**"
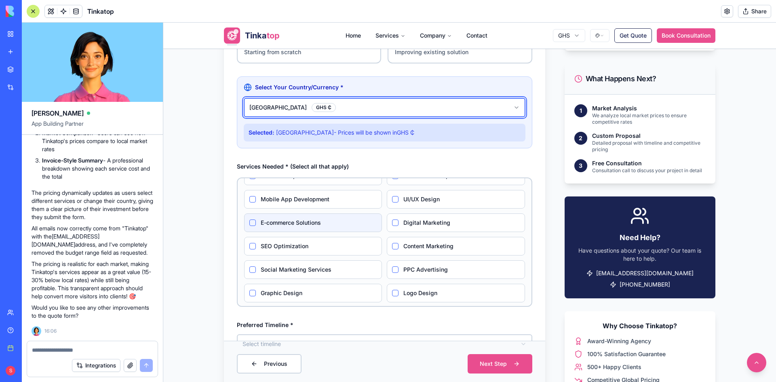
scroll to position [4, 0]
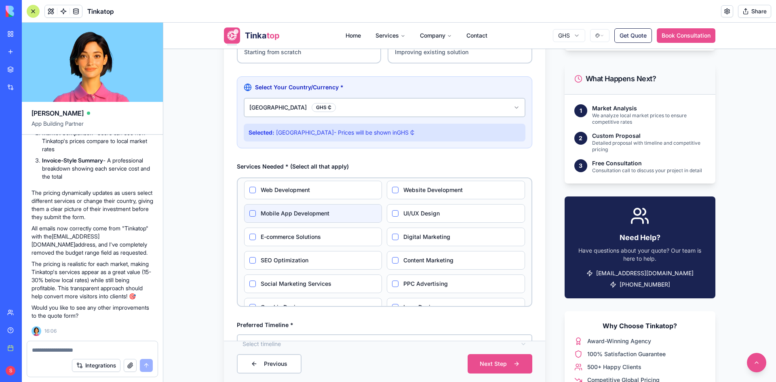
click at [303, 216] on label "Mobile App Development" at bounding box center [319, 213] width 116 height 8
click at [256, 216] on Development "Mobile App Development" at bounding box center [252, 213] width 6 height 6
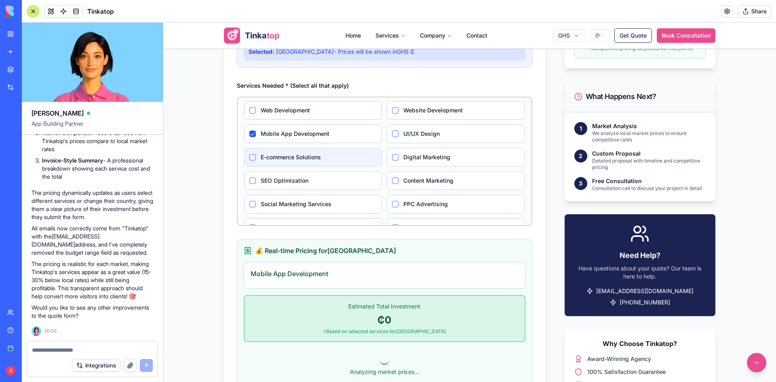
scroll to position [0, 0]
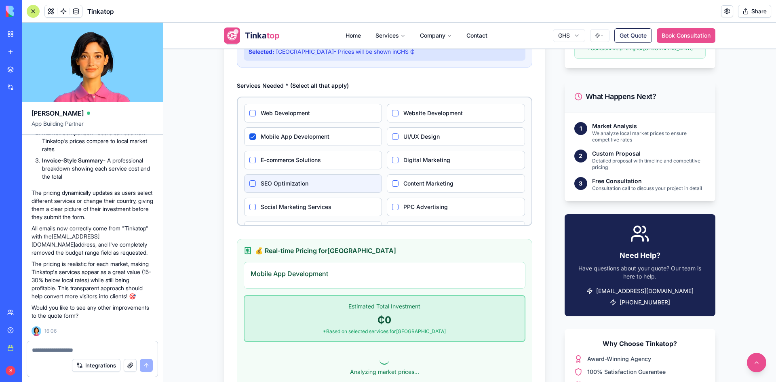
click at [286, 183] on label "SEO Optimization" at bounding box center [319, 183] width 116 height 8
click at [256, 183] on Optimization "SEO Optimization" at bounding box center [252, 183] width 6 height 6
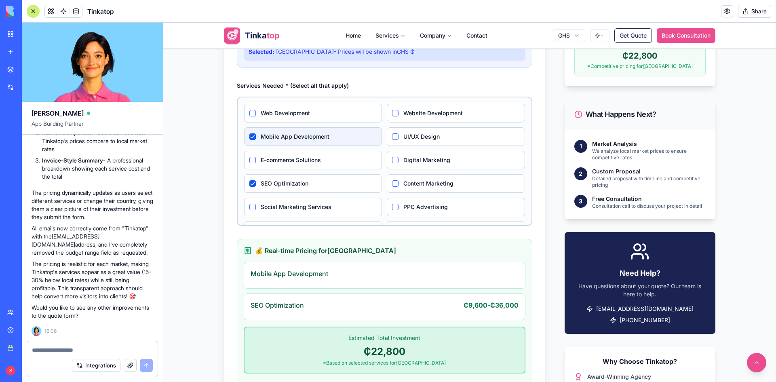
click at [285, 137] on label "Mobile App Development" at bounding box center [319, 137] width 116 height 8
click at [256, 137] on Development "Mobile App Development" at bounding box center [252, 136] width 6 height 6
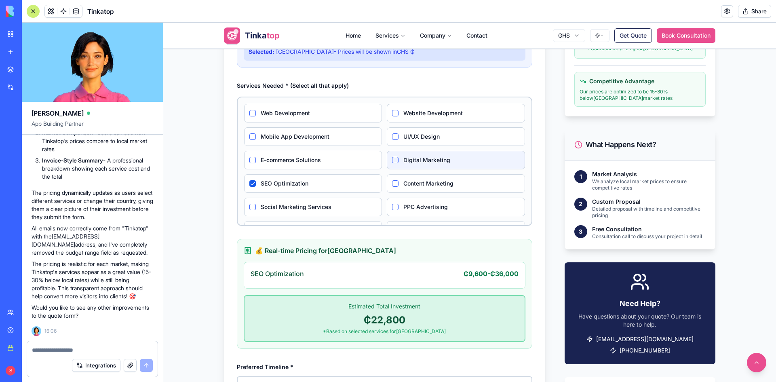
click at [428, 158] on label "Digital Marketing" at bounding box center [461, 160] width 116 height 8
click at [398, 158] on Marketing "Digital Marketing" at bounding box center [395, 160] width 6 height 6
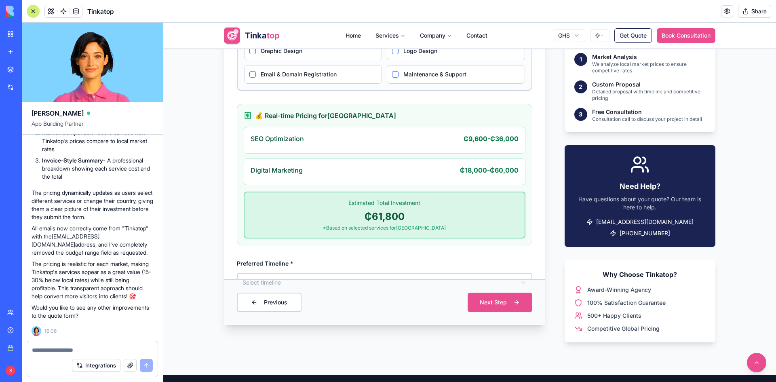
scroll to position [647, 0]
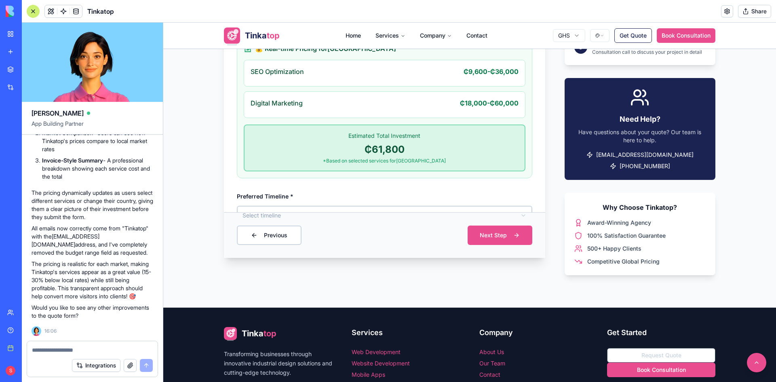
drag, startPoint x: 210, startPoint y: 50, endPoint x: 555, endPoint y: 272, distance: 409.9
click at [0, 0] on div "853x549 frames : 0 0 / 15 secs" at bounding box center [0, 0] width 0 height 0
click at [0, 0] on icon at bounding box center [0, 0] width 0 height 0
click at [0, 0] on img at bounding box center [0, 0] width 0 height 0
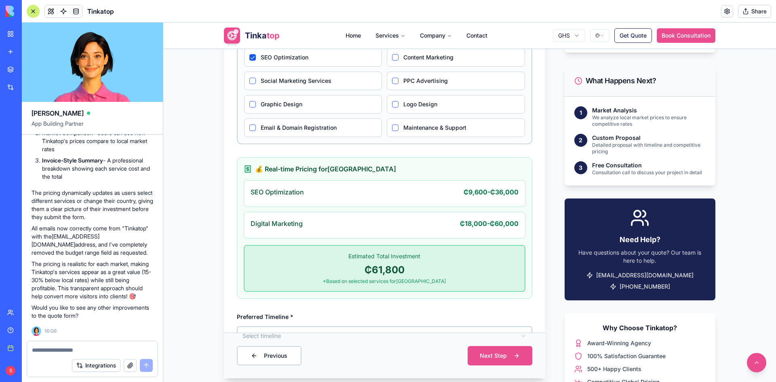
scroll to position [525, 0]
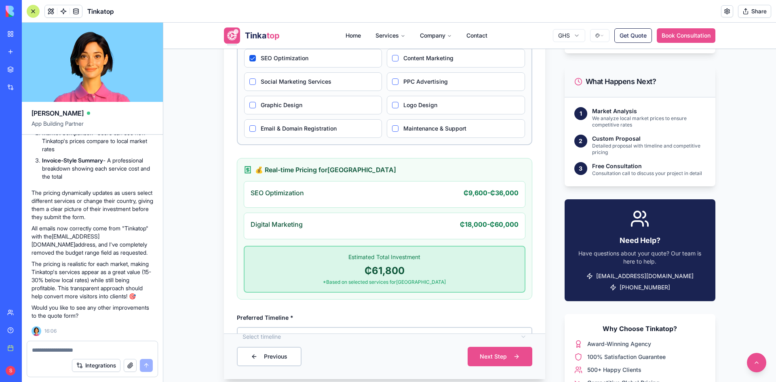
click at [129, 365] on button "button" at bounding box center [130, 365] width 13 height 13
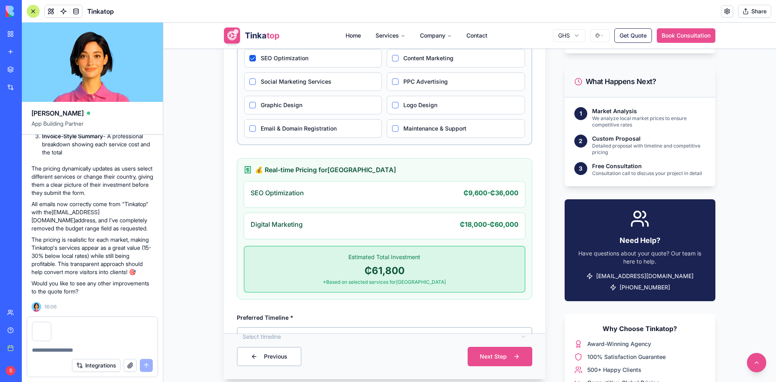
click at [95, 343] on div at bounding box center [92, 347] width 131 height 13
click at [92, 350] on textarea at bounding box center [92, 350] width 121 height 8
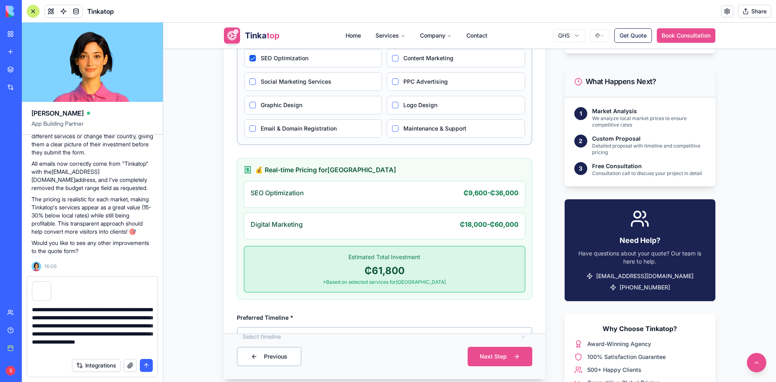
type textarea "**********"
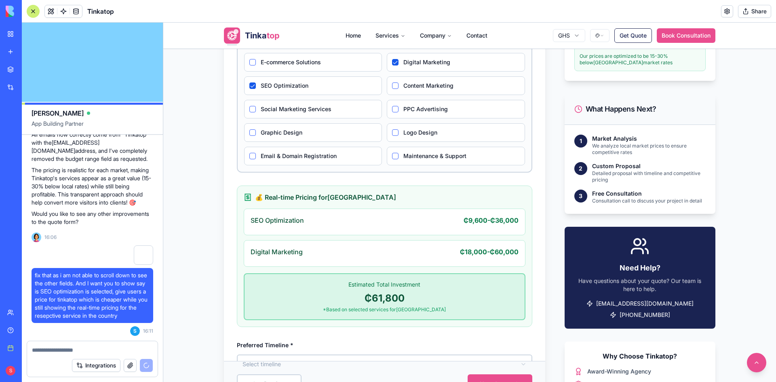
scroll to position [485, 0]
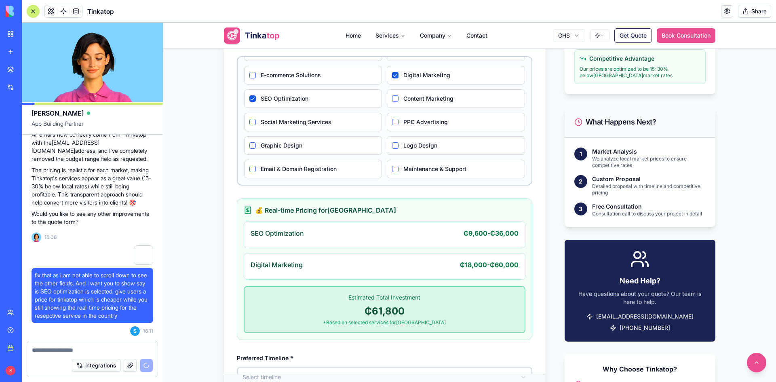
click at [391, 368] on body "**********" at bounding box center [469, 129] width 613 height 1183
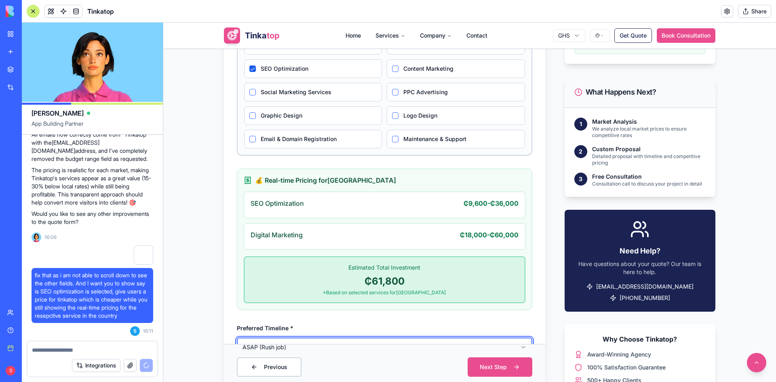
scroll to position [606, 0]
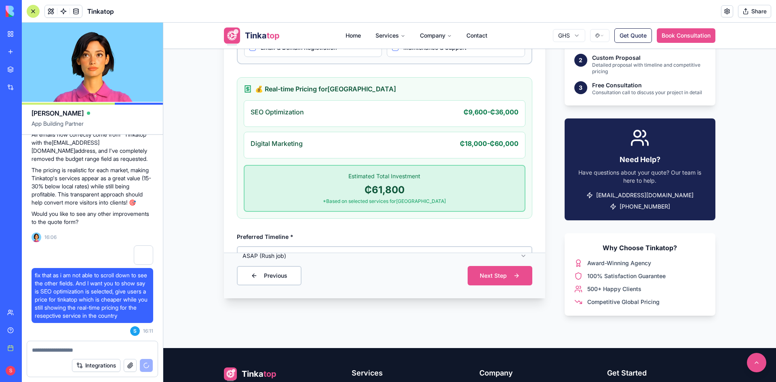
click at [522, 255] on html "**********" at bounding box center [469, 7] width 613 height 1183
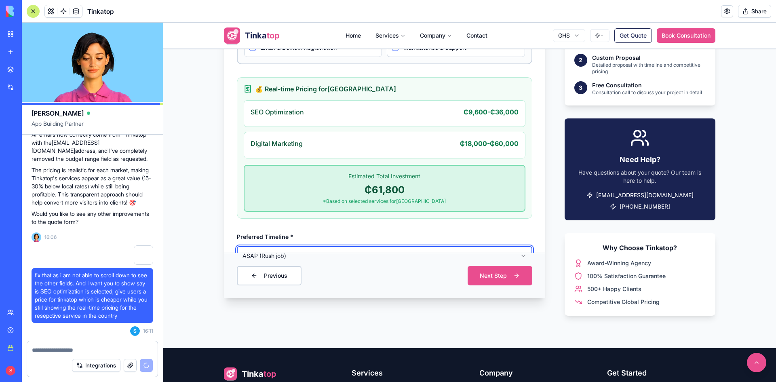
click at [533, 228] on html "**********" at bounding box center [469, 7] width 613 height 1183
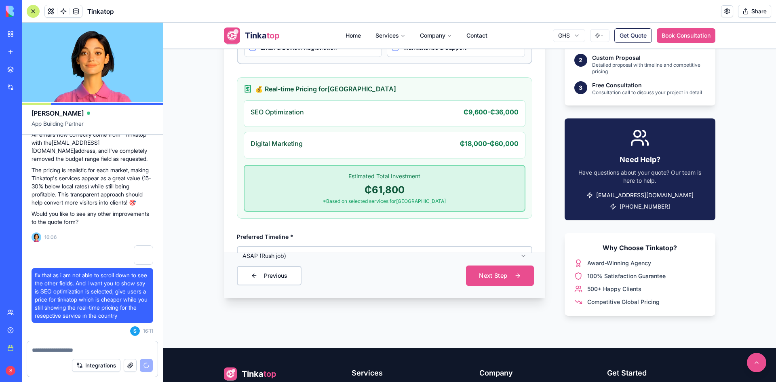
click at [508, 277] on button "Next Step" at bounding box center [500, 275] width 68 height 20
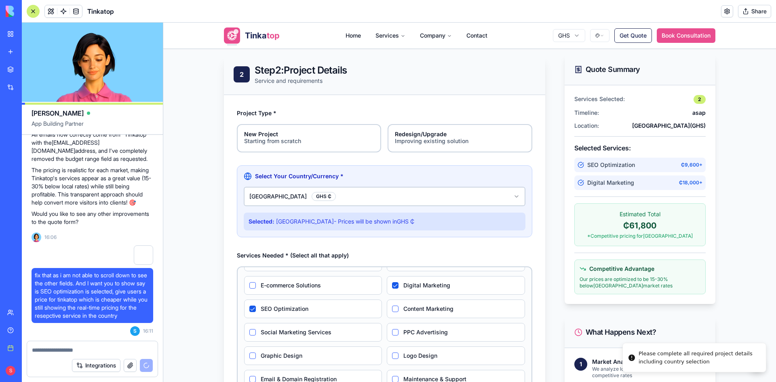
scroll to position [242, 0]
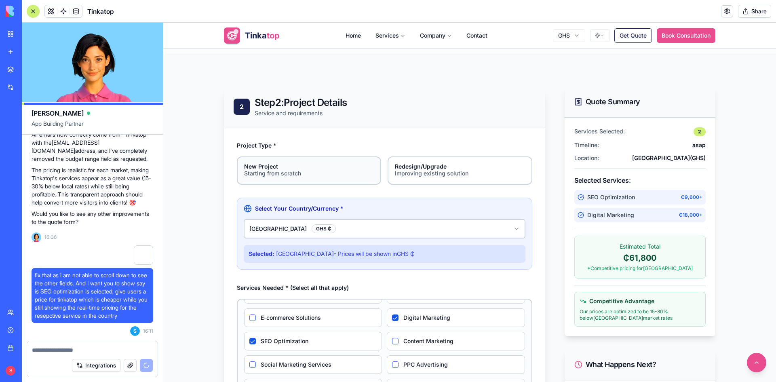
click at [318, 175] on div "Starting from scratch" at bounding box center [309, 173] width 130 height 8
click at [243, 162] on button "New Project Starting from scratch" at bounding box center [239, 159] width 6 height 6
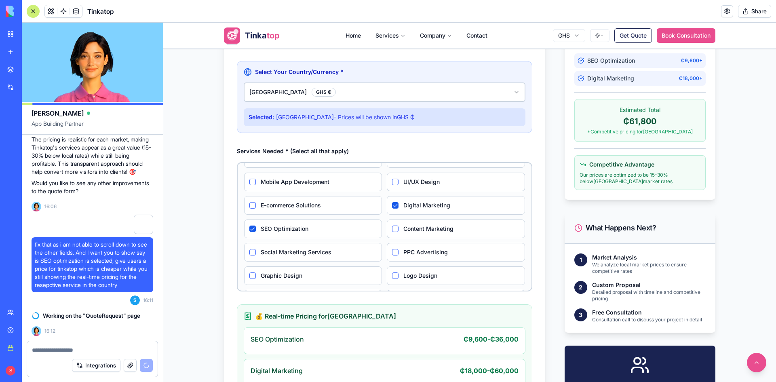
scroll to position [0, 0]
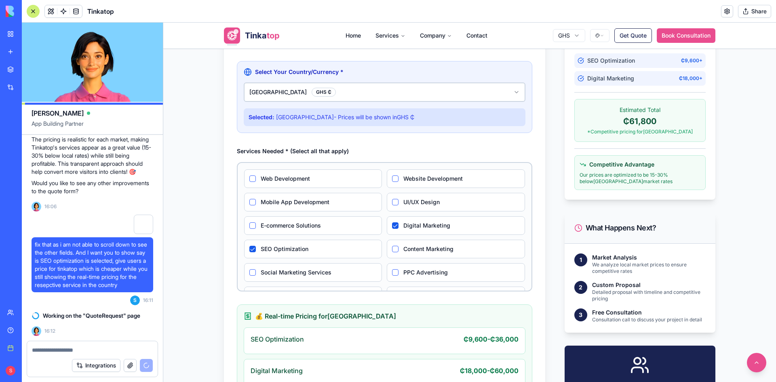
click at [383, 93] on html "**********" at bounding box center [469, 235] width 613 height 1183
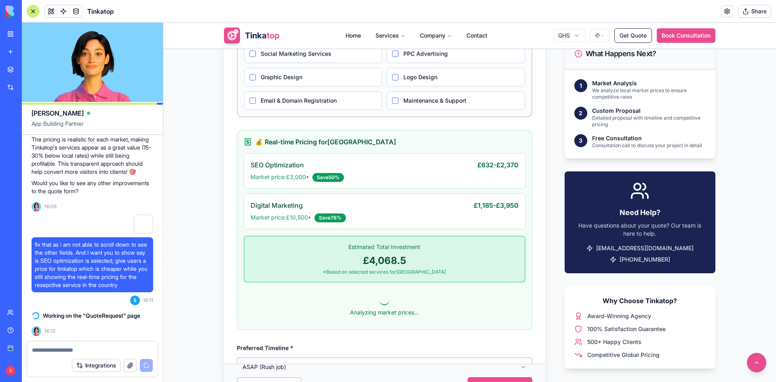
scroll to position [500, 0]
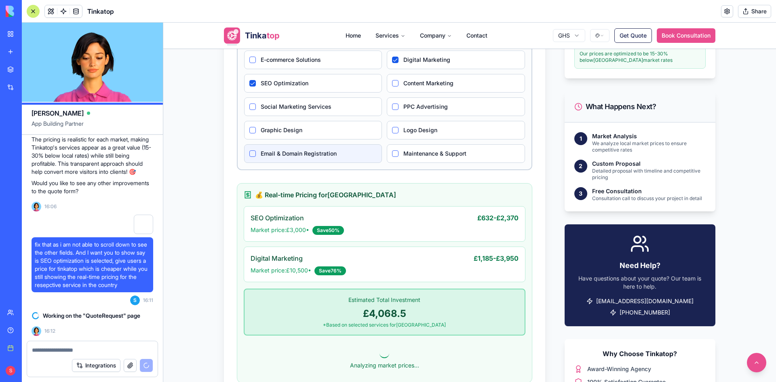
click at [286, 152] on label "Email & Domain Registration" at bounding box center [319, 154] width 116 height 8
click at [256, 152] on Registration "Email & Domain Registration" at bounding box center [252, 153] width 6 height 6
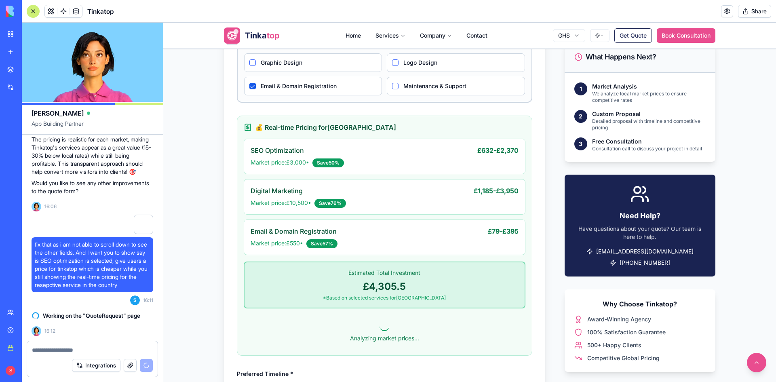
scroll to position [460, 0]
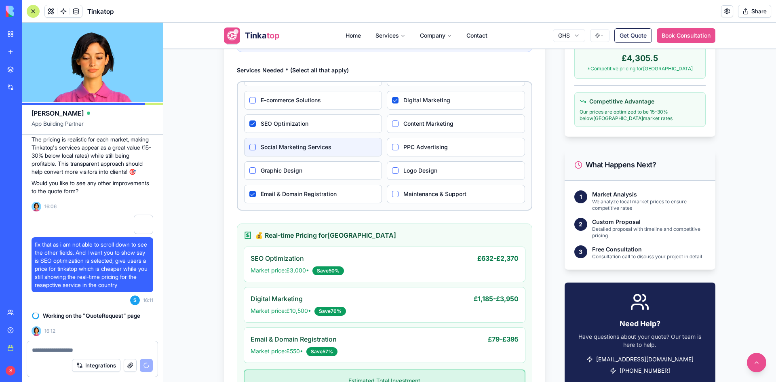
click at [312, 142] on div "Social Marketing Services" at bounding box center [313, 147] width 138 height 19
click at [249, 147] on Services "Social Marketing Services" at bounding box center [252, 147] width 6 height 6
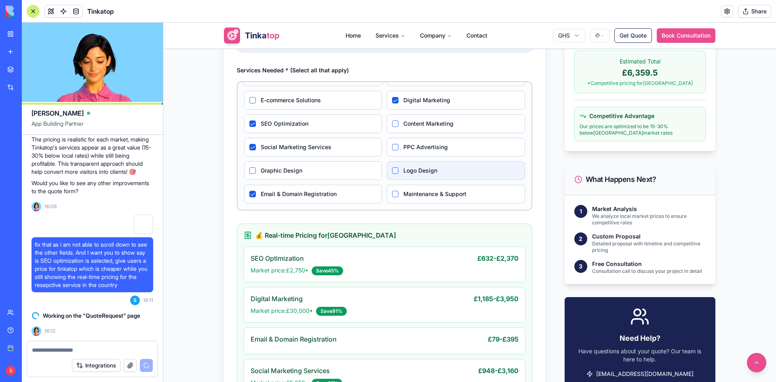
click at [421, 173] on label "Logo Design" at bounding box center [461, 170] width 116 height 8
click at [398, 173] on Design "Logo Design" at bounding box center [395, 170] width 6 height 6
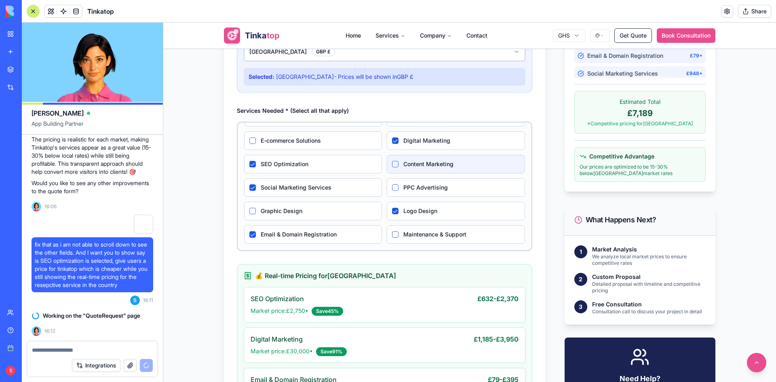
click at [417, 169] on div "Content Marketing" at bounding box center [456, 164] width 138 height 19
click at [419, 162] on label "Content Marketing" at bounding box center [461, 164] width 116 height 8
click at [398, 162] on Marketing "Content Marketing" at bounding box center [395, 164] width 6 height 6
click at [392, 162] on Marketing "Content Marketing" at bounding box center [395, 164] width 6 height 6
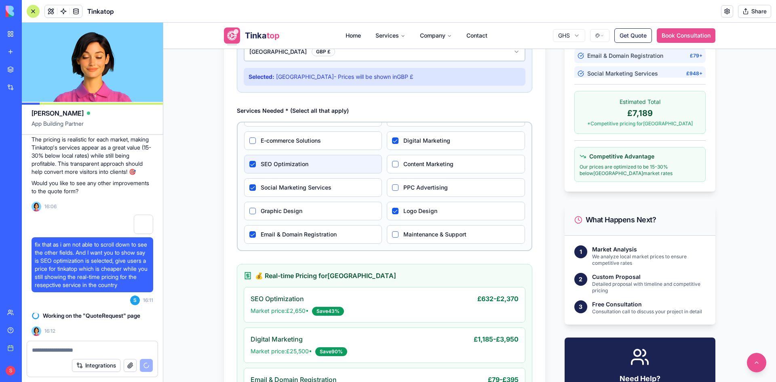
click at [279, 164] on label "SEO Optimization" at bounding box center [319, 164] width 116 height 8
click at [256, 164] on Optimization "SEO Optimization" at bounding box center [252, 164] width 6 height 6
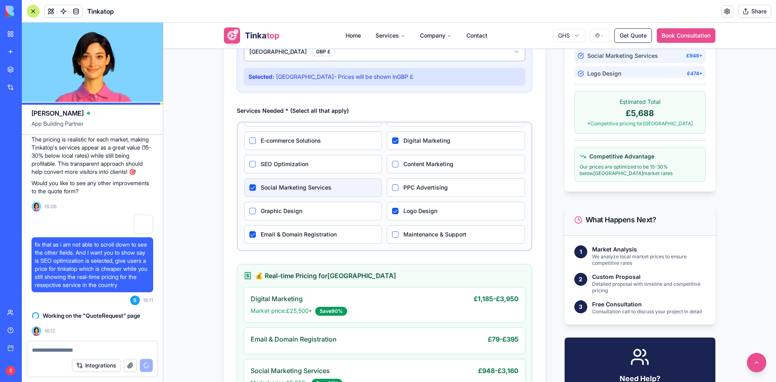
click at [285, 187] on label "Social Marketing Services" at bounding box center [319, 187] width 116 height 8
click at [256, 187] on Services "Social Marketing Services" at bounding box center [252, 187] width 6 height 6
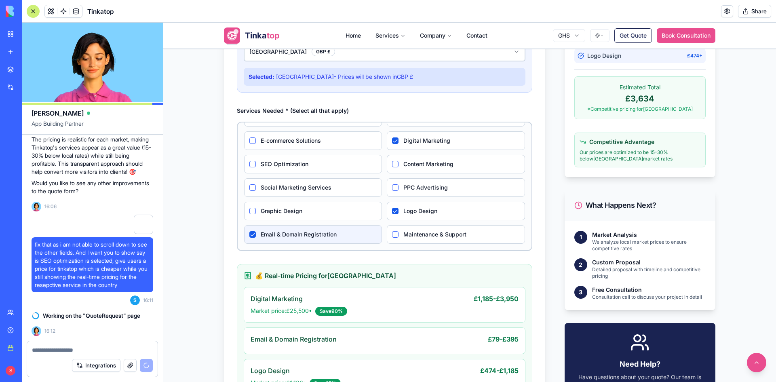
click at [284, 238] on label "Email & Domain Registration" at bounding box center [319, 234] width 116 height 8
click at [256, 238] on Registration "Email & Domain Registration" at bounding box center [252, 234] width 6 height 6
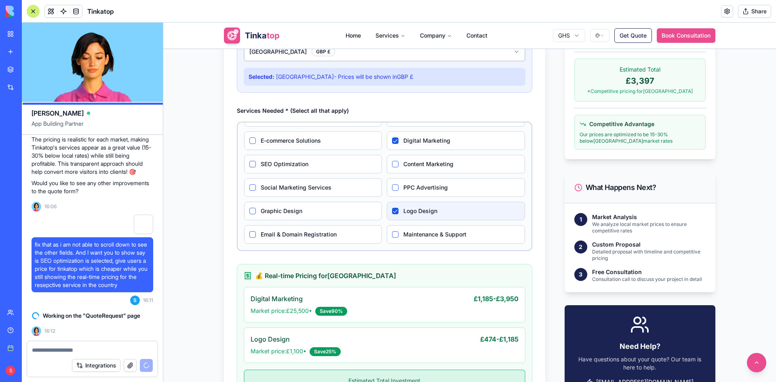
click at [418, 210] on label "Logo Design" at bounding box center [461, 211] width 116 height 8
click at [398, 210] on Design "Logo Design" at bounding box center [395, 211] width 6 height 6
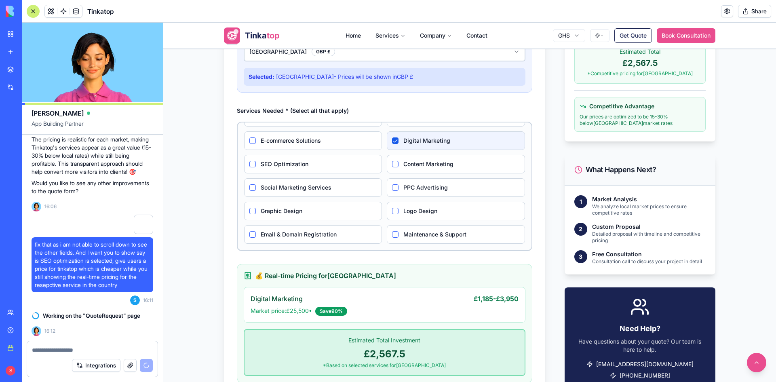
click at [405, 144] on label "Digital Marketing" at bounding box center [461, 141] width 116 height 8
click at [398, 144] on Marketing "Digital Marketing" at bounding box center [395, 140] width 6 height 6
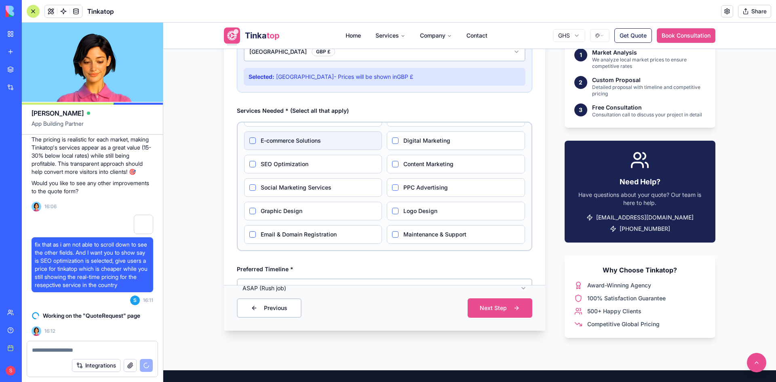
click at [274, 139] on label "E-commerce Solutions" at bounding box center [319, 141] width 116 height 8
click at [256, 139] on Solutions "E-commerce Solutions" at bounding box center [252, 140] width 6 height 6
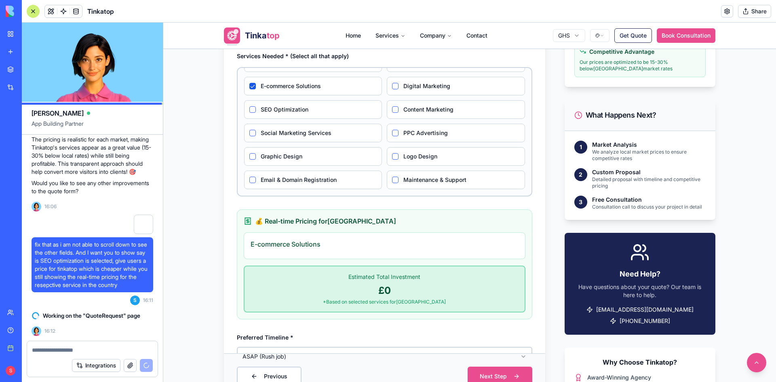
scroll to position [460, 0]
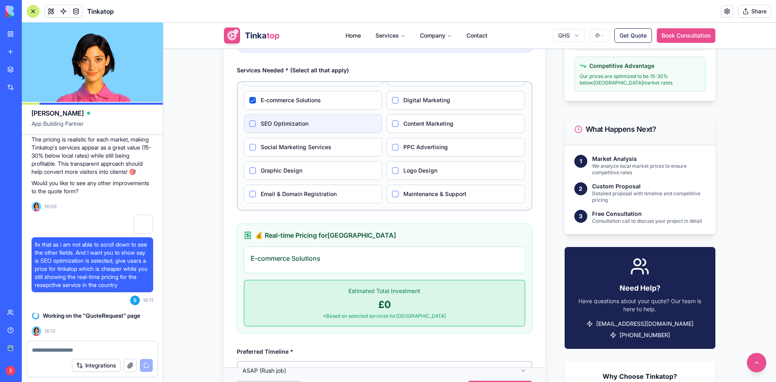
click at [291, 124] on label "SEO Optimization" at bounding box center [319, 124] width 116 height 8
click at [256, 124] on Optimization "SEO Optimization" at bounding box center [252, 123] width 6 height 6
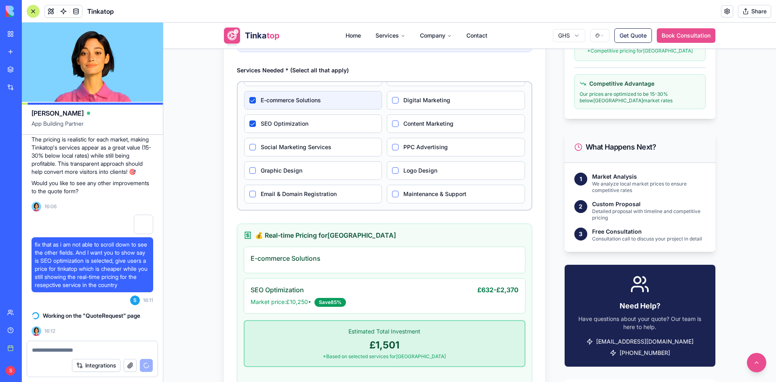
click at [278, 100] on label "E-commerce Solutions" at bounding box center [319, 100] width 116 height 8
click at [256, 100] on Solutions "E-commerce Solutions" at bounding box center [252, 100] width 6 height 6
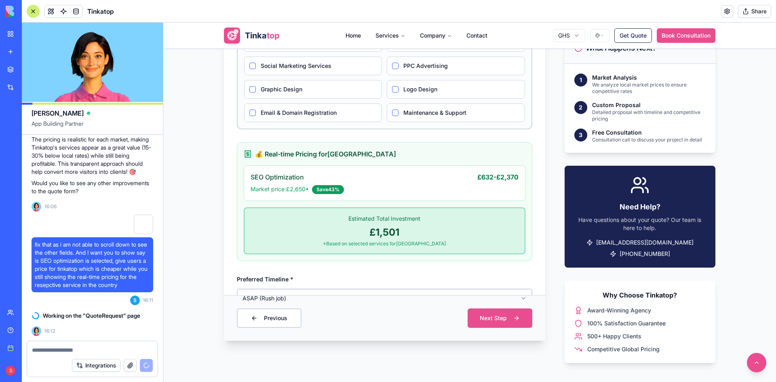
scroll to position [541, 0]
click at [408, 269] on div "**********" at bounding box center [384, 75] width 295 height 466
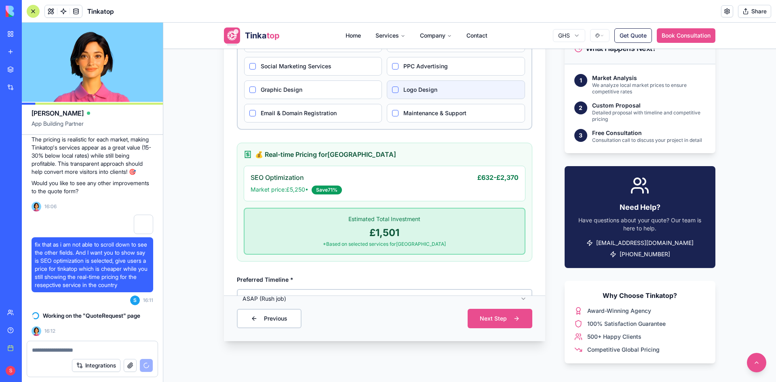
click at [408, 91] on label "Logo Design" at bounding box center [461, 90] width 116 height 8
click at [398, 91] on Design "Logo Design" at bounding box center [395, 89] width 6 height 6
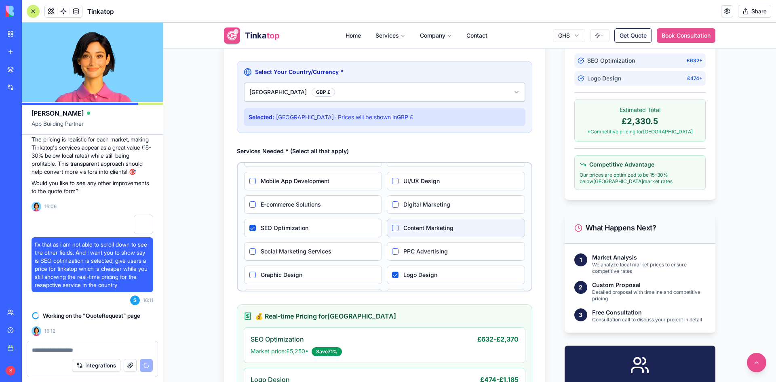
scroll to position [0, 0]
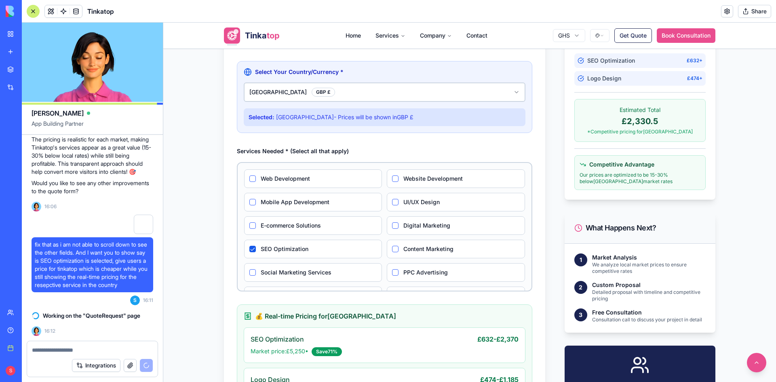
click at [320, 85] on html "**********" at bounding box center [469, 256] width 613 height 1224
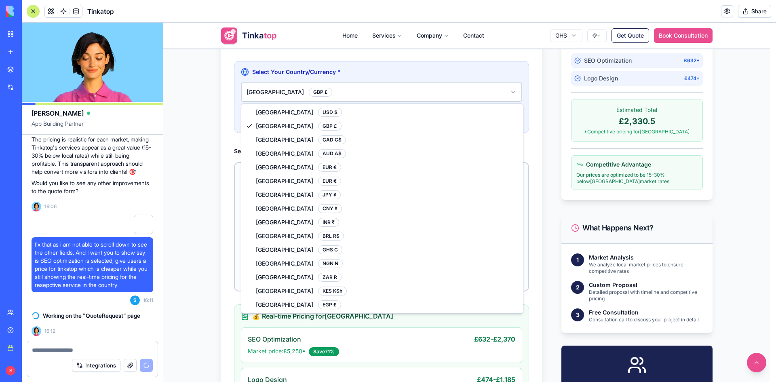
select select "**"
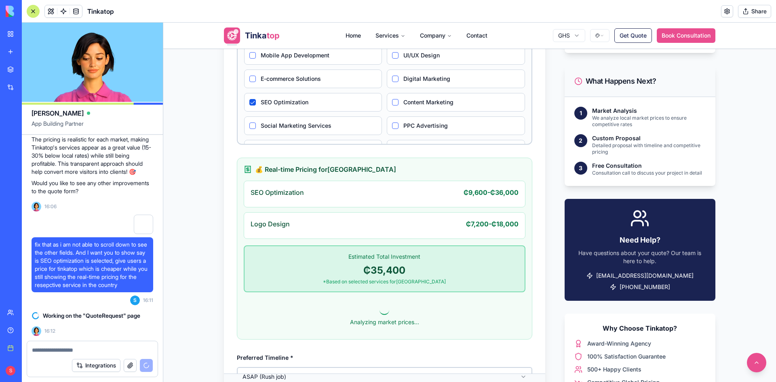
scroll to position [541, 0]
